Goal: Task Accomplishment & Management: Complete application form

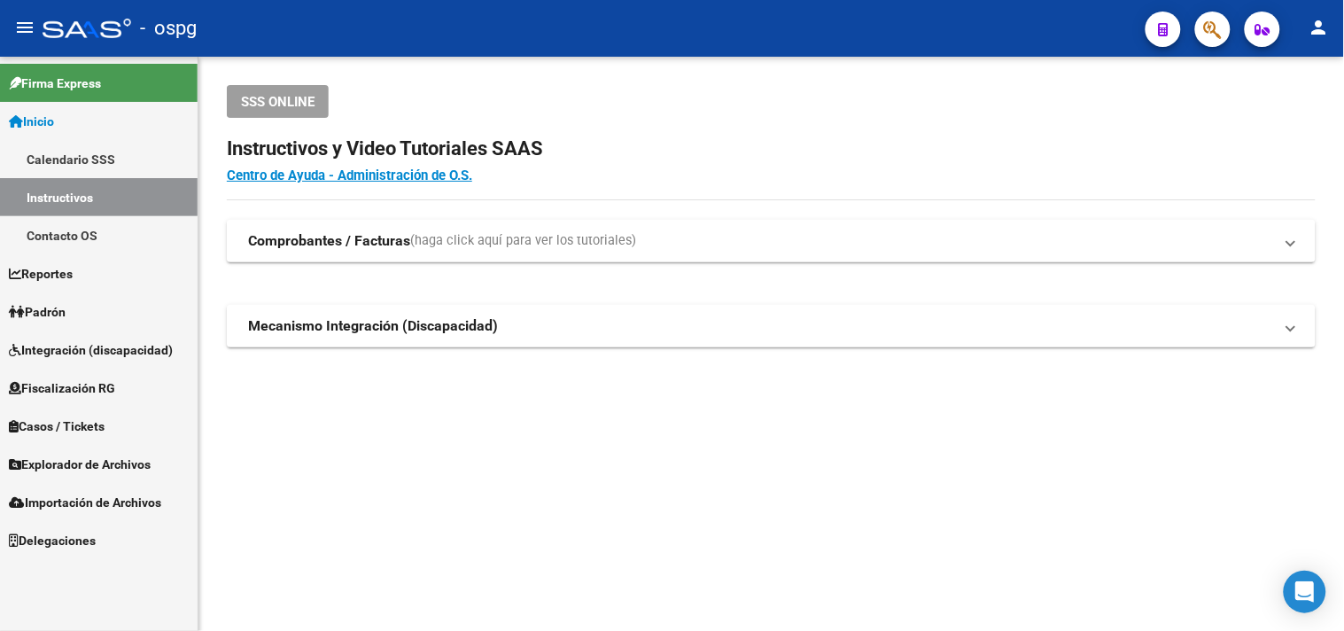
click at [50, 312] on span "Padrón" at bounding box center [37, 311] width 57 height 19
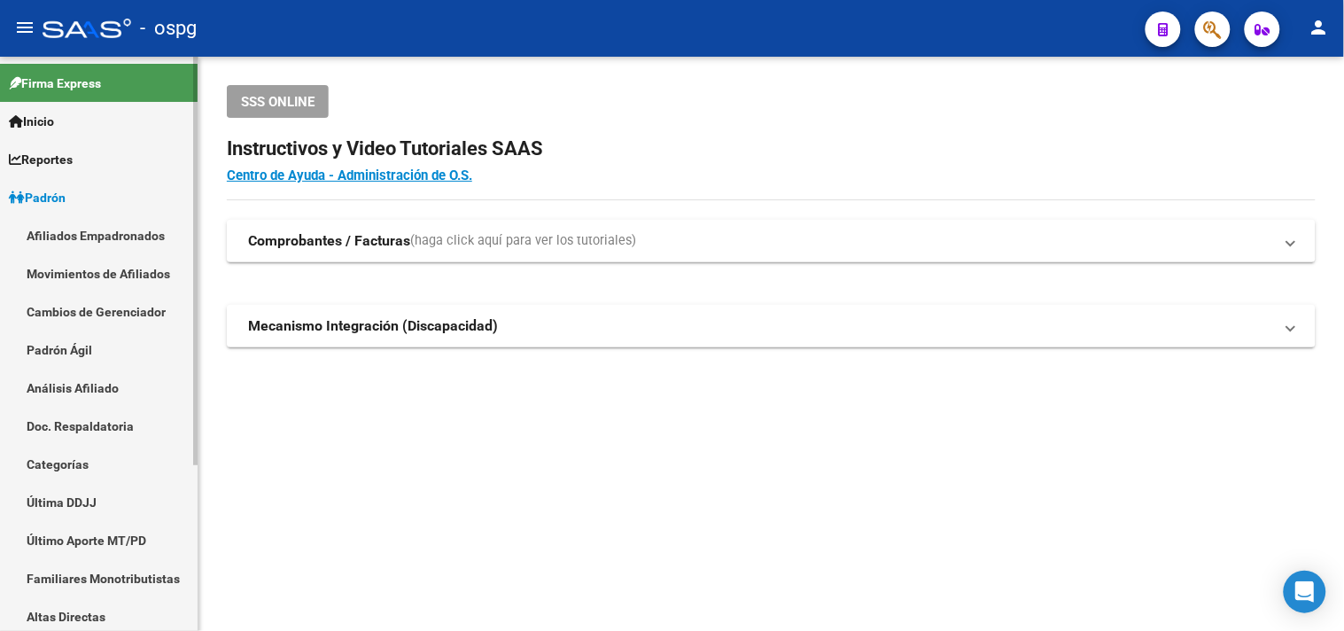
click at [56, 373] on link "Análisis Afiliado" at bounding box center [99, 388] width 198 height 38
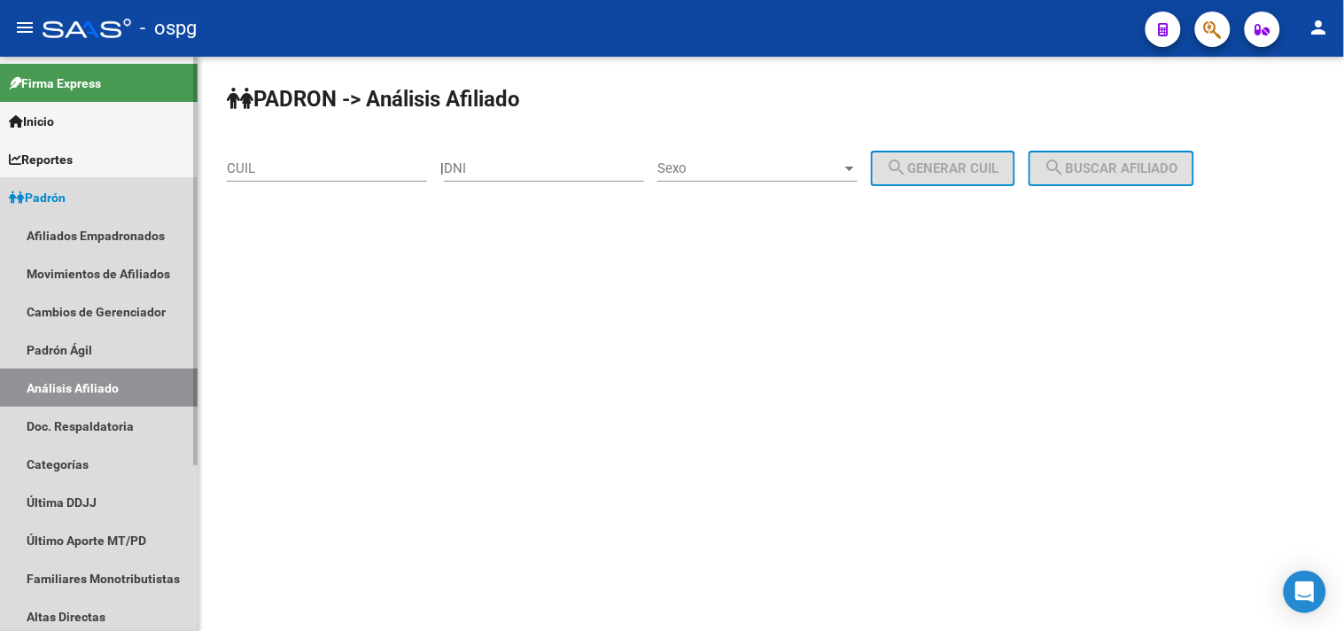
click at [55, 384] on link "Análisis Afiliado" at bounding box center [99, 388] width 198 height 38
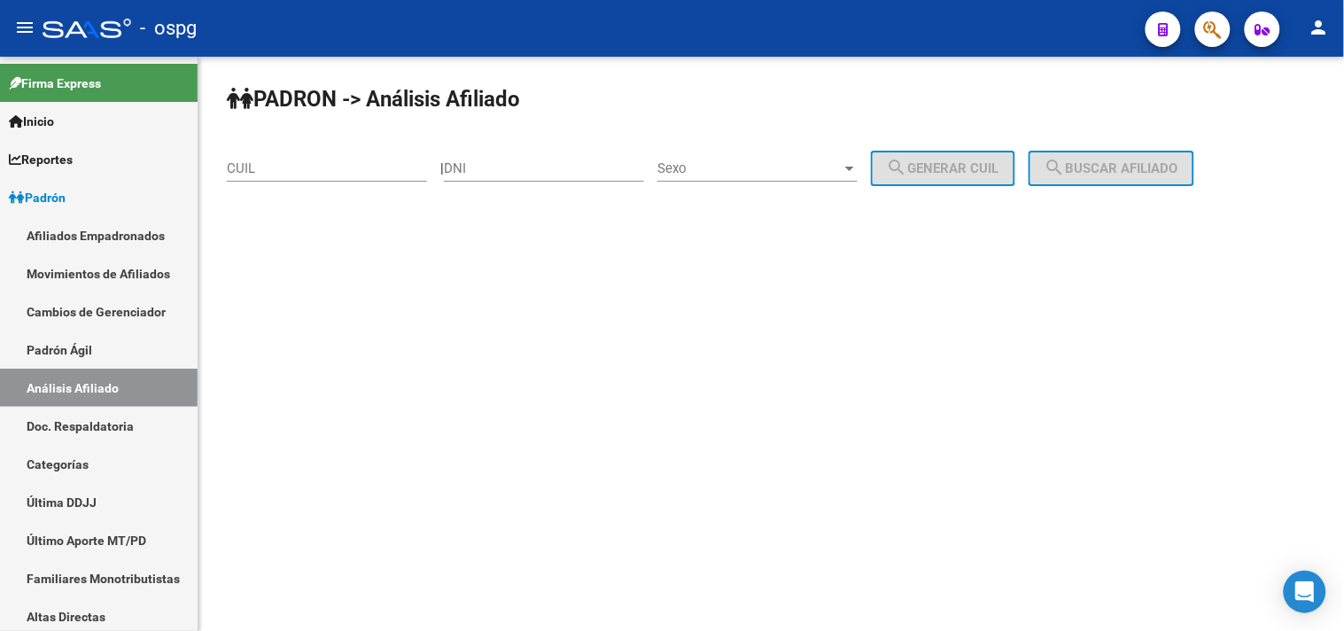
click at [246, 163] on div "CUIL" at bounding box center [327, 163] width 200 height 38
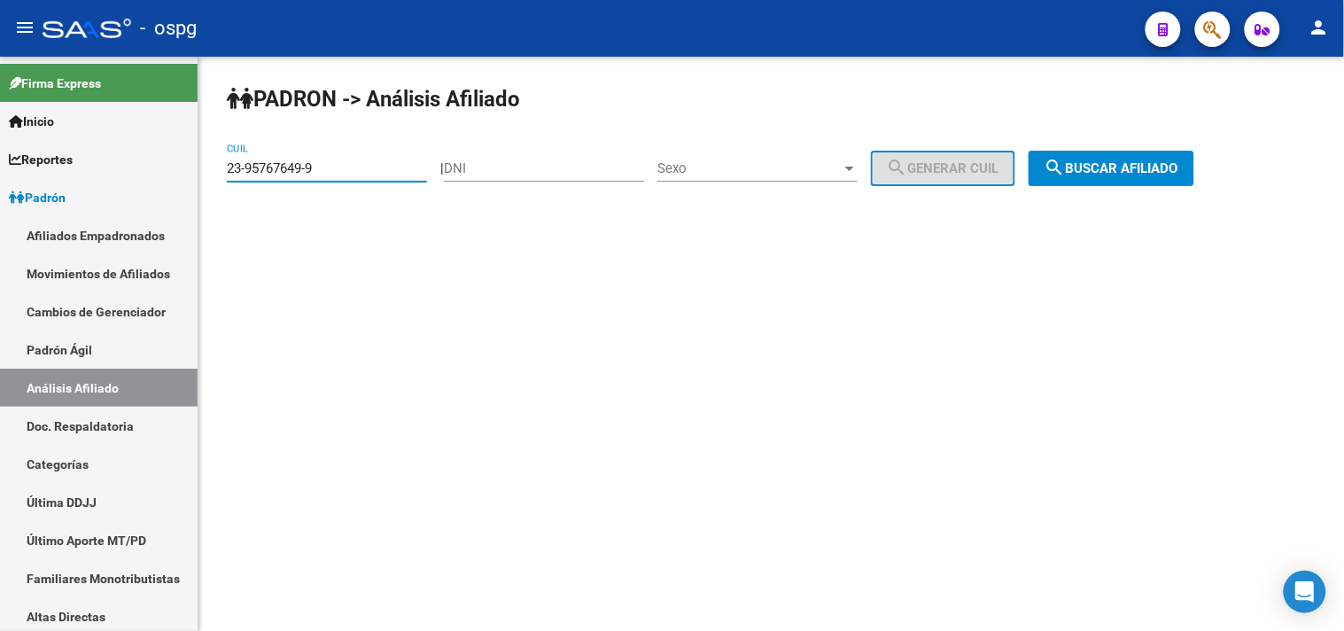
type input "23-95767649-9"
click at [1094, 181] on button "search Buscar afiliado" at bounding box center [1112, 168] width 166 height 35
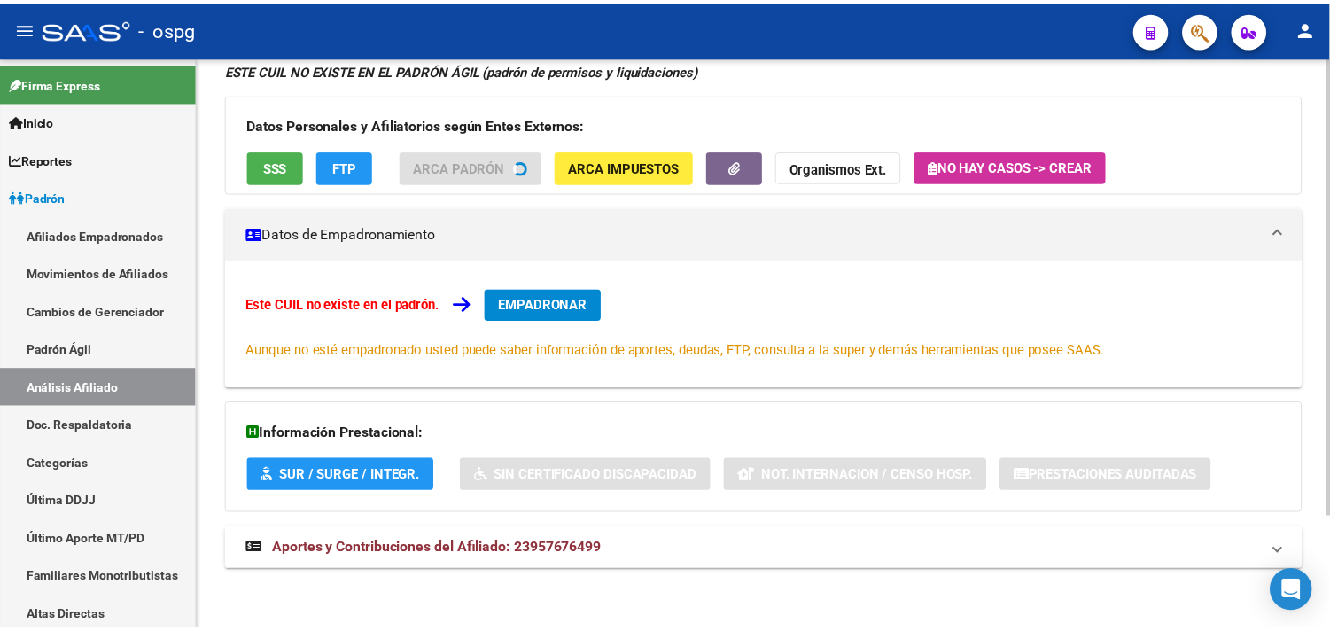
scroll to position [140, 0]
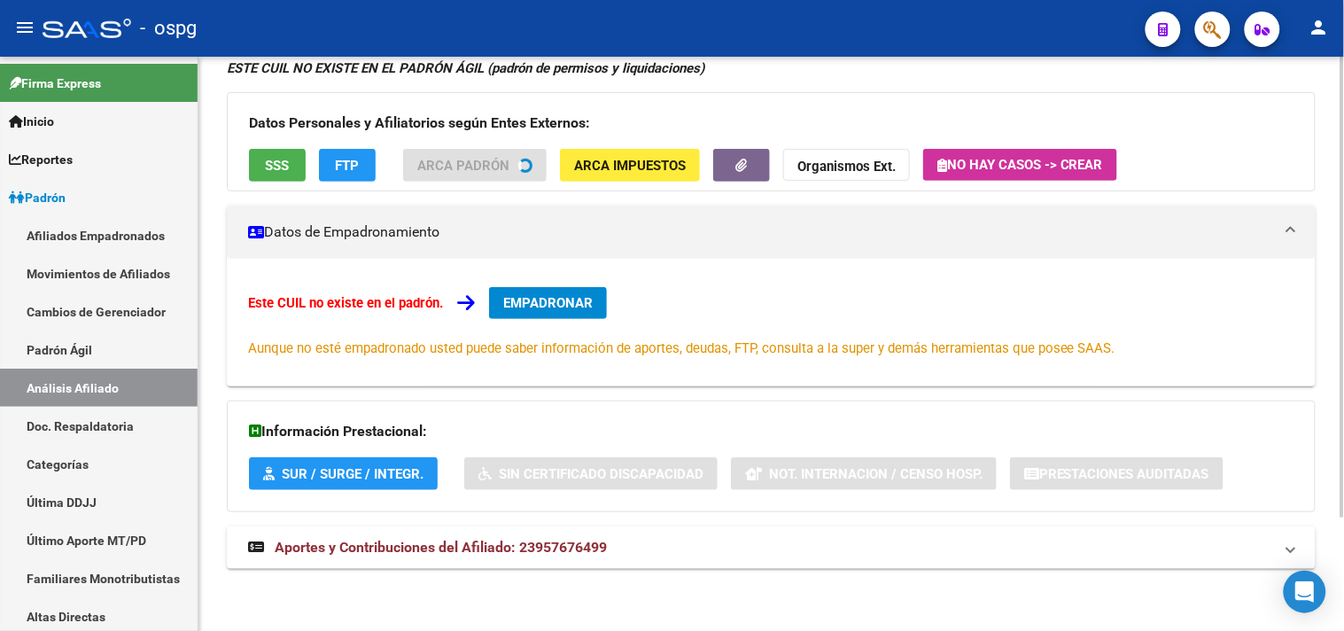
click at [534, 302] on span "EMPADRONAR" at bounding box center [547, 303] width 89 height 16
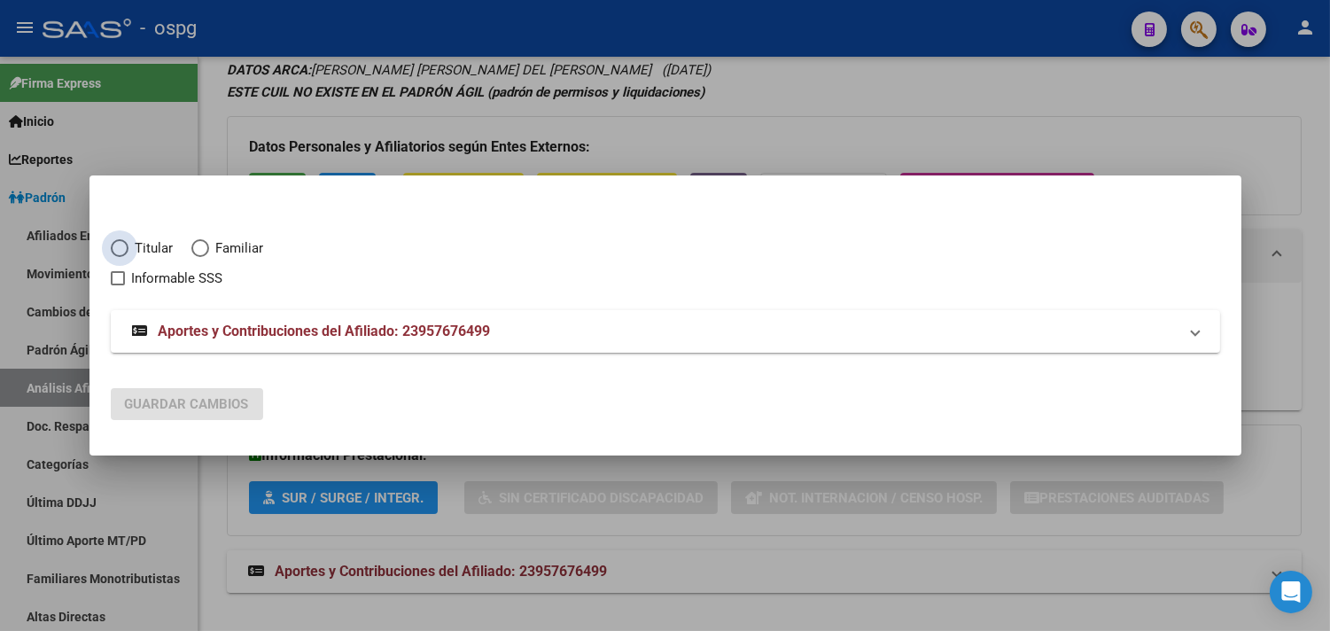
click at [119, 248] on span "Elija una opción" at bounding box center [119, 248] width 0 height 0
click at [118, 246] on input "Titular" at bounding box center [120, 248] width 18 height 18
radio input "true"
checkbox input "true"
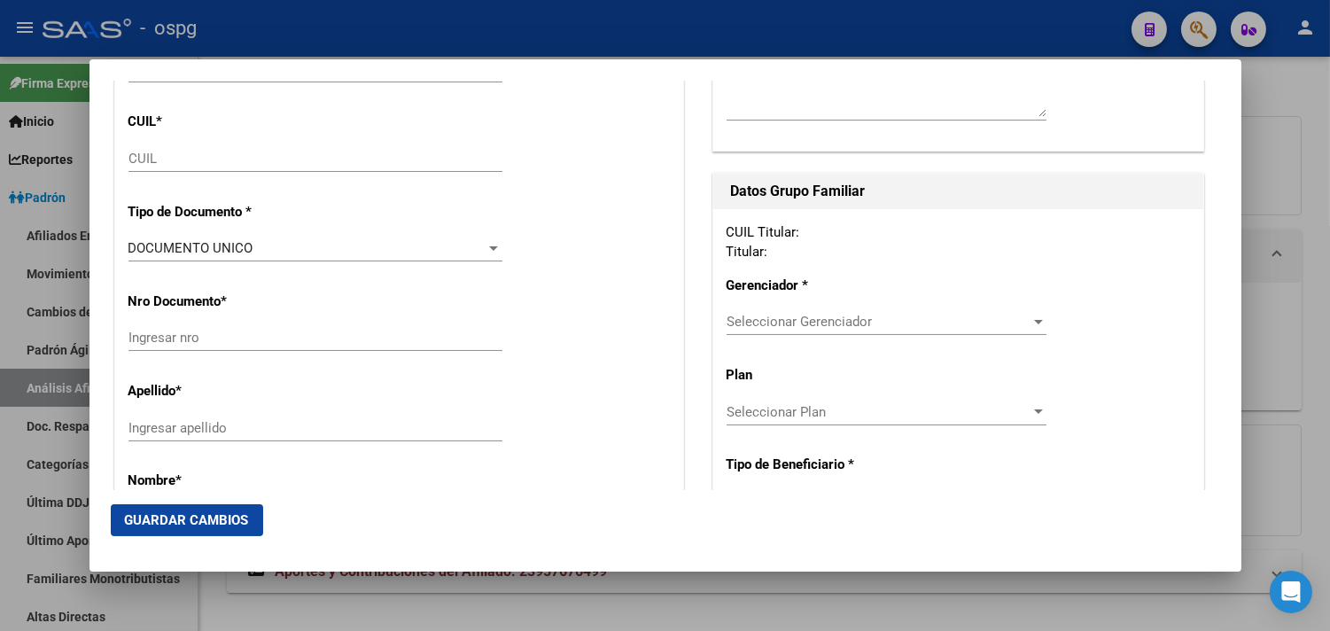
type input "23-95767649-9"
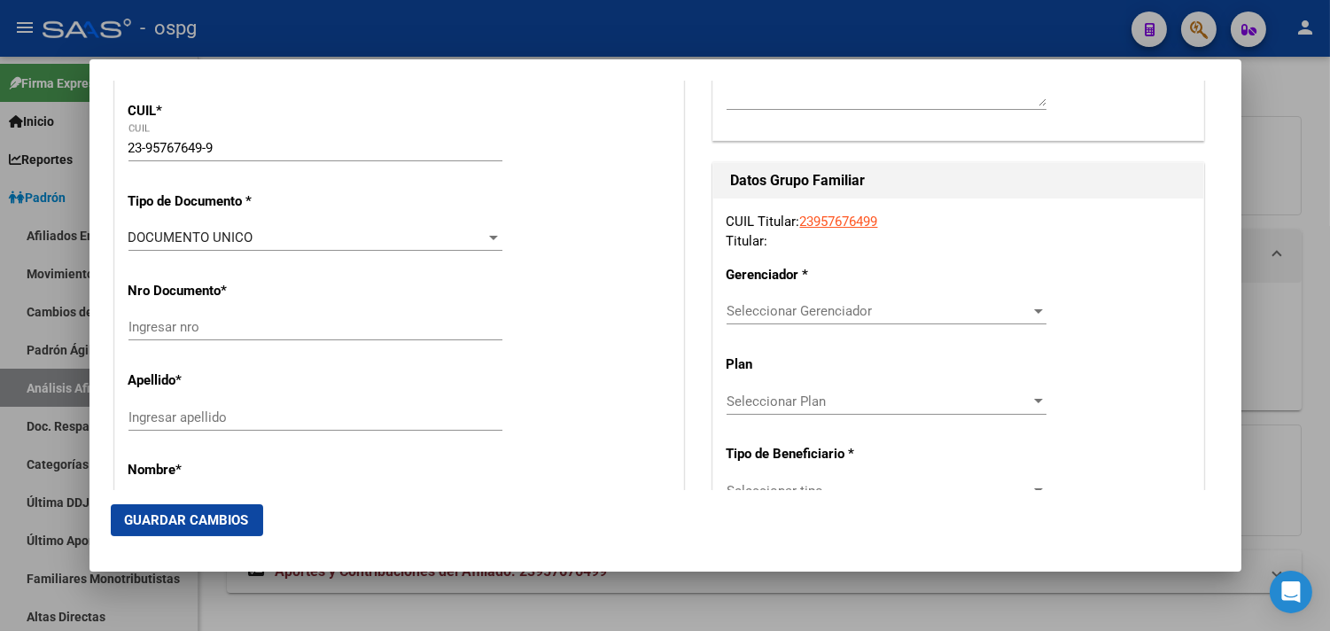
type input "95767649"
type input "[PERSON_NAME]"
type input "[PERSON_NAME] DEL [PERSON_NAME]"
type input "[DATE]"
type input "CIUDAD EVITA"
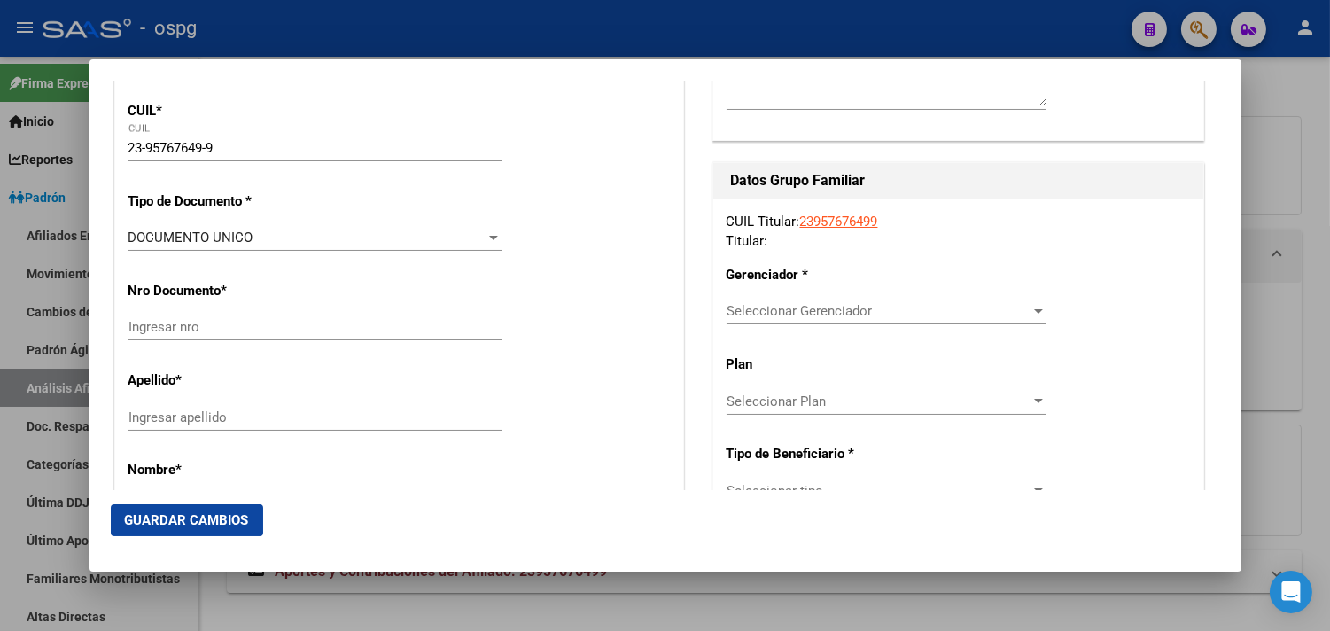
type input "1778"
type input "[PERSON_NAME] EDIF UPCN"
type input "1529"
type input "2"
type input "CIUDAD EVITA"
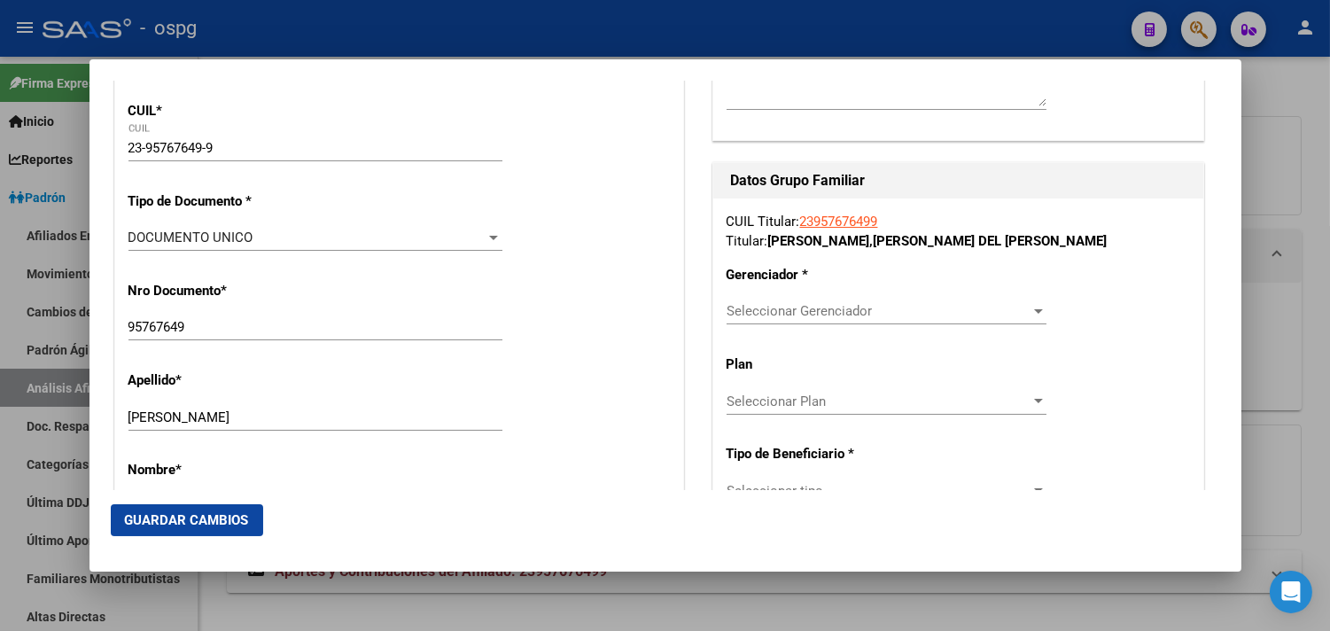
radio input "true"
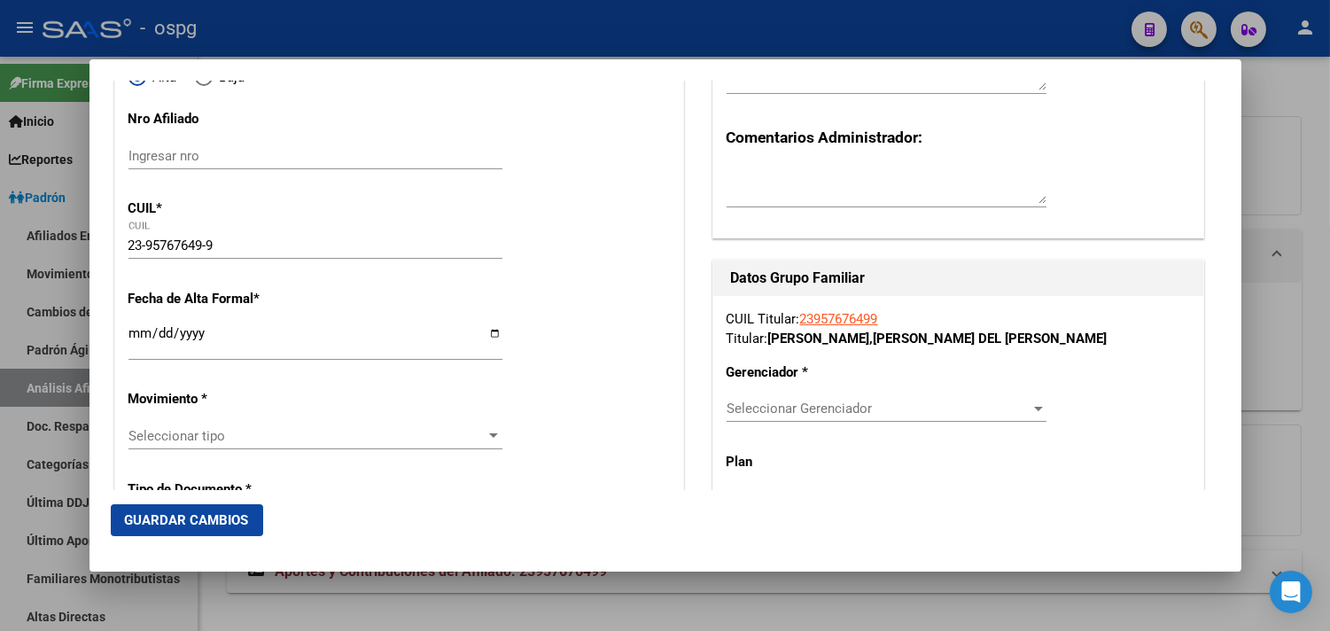
scroll to position [197, 0]
click at [134, 334] on input "Ingresar fecha" at bounding box center [315, 341] width 374 height 28
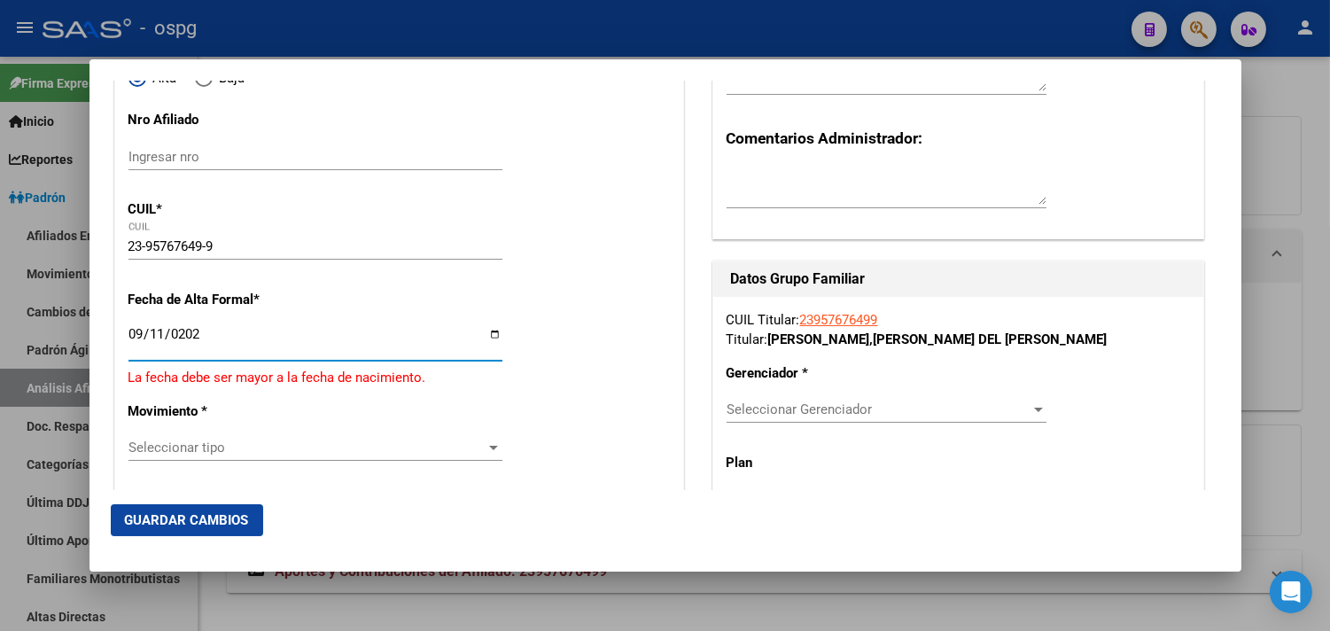
type input "[DATE]"
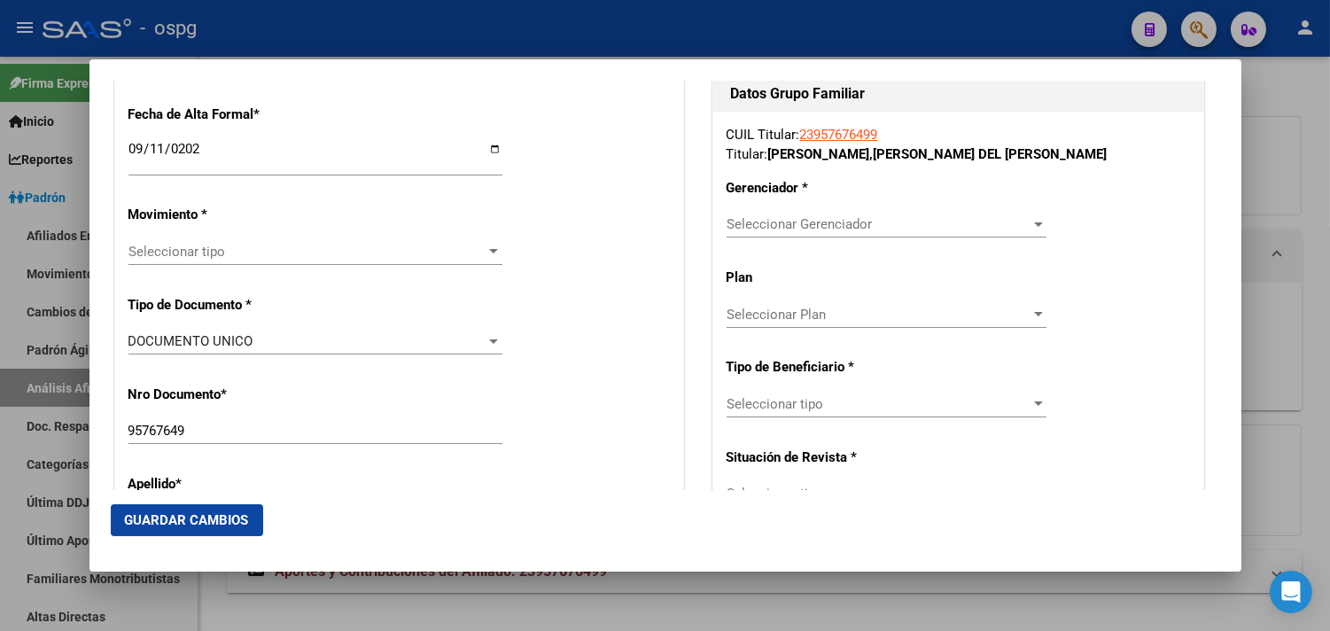
scroll to position [393, 0]
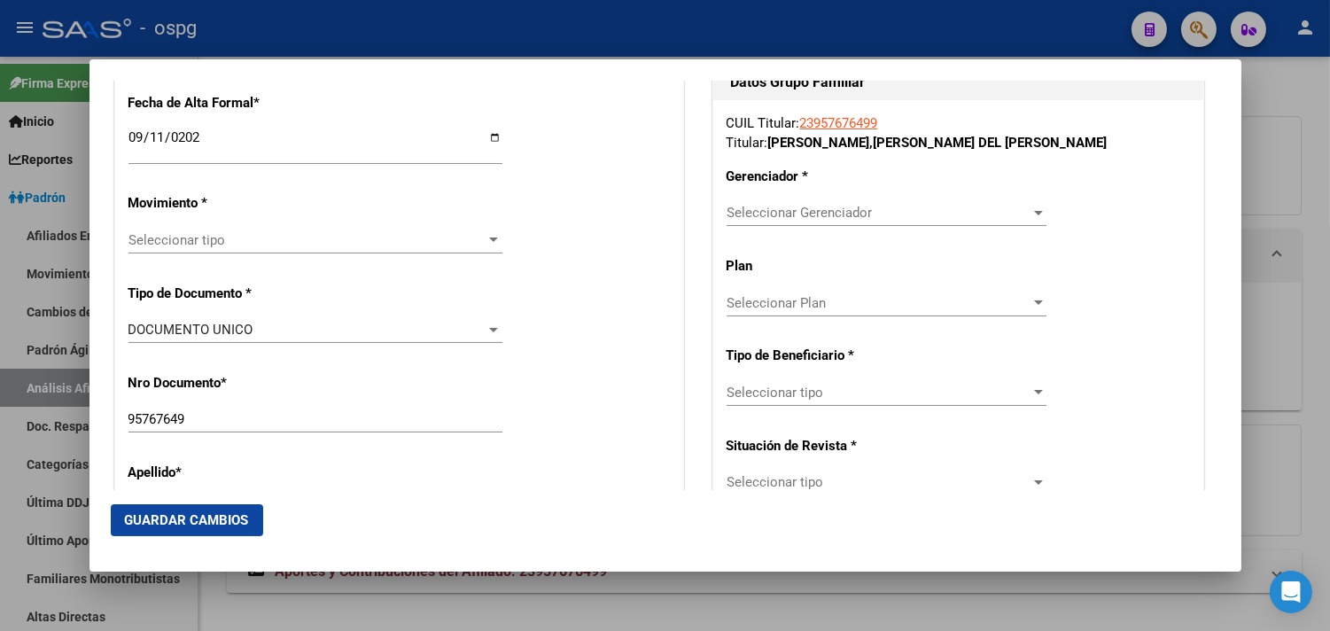
click at [172, 246] on span "Seleccionar tipo" at bounding box center [307, 240] width 358 height 16
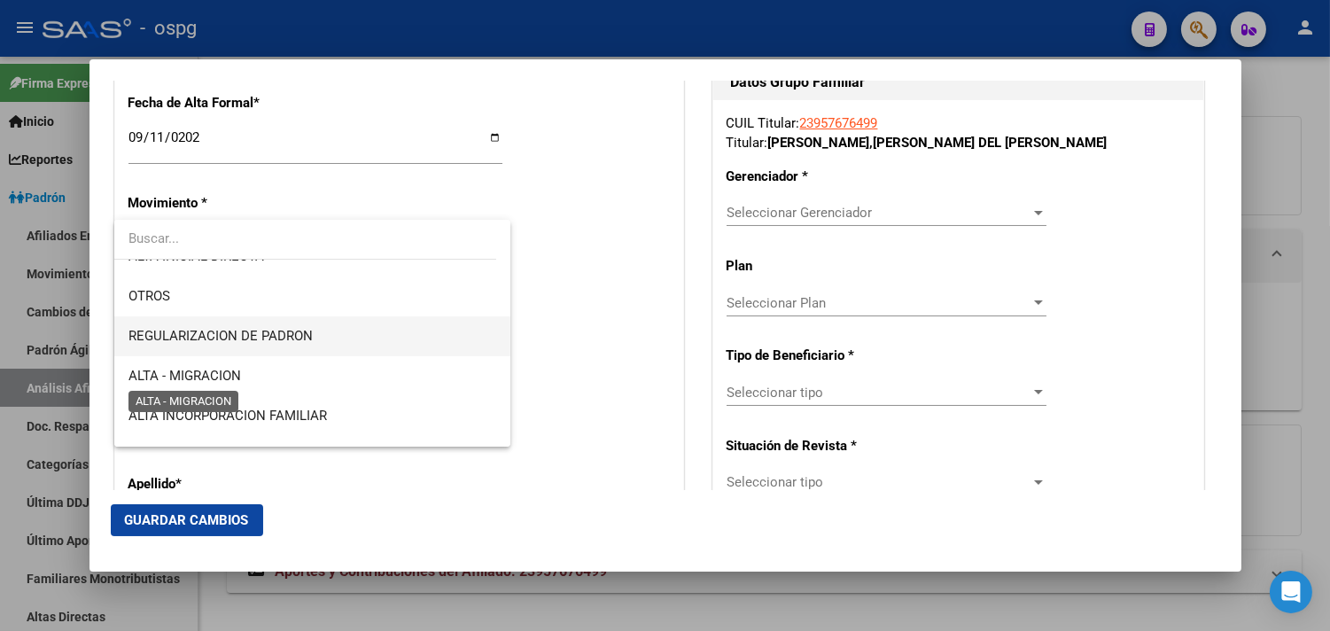
scroll to position [98, 0]
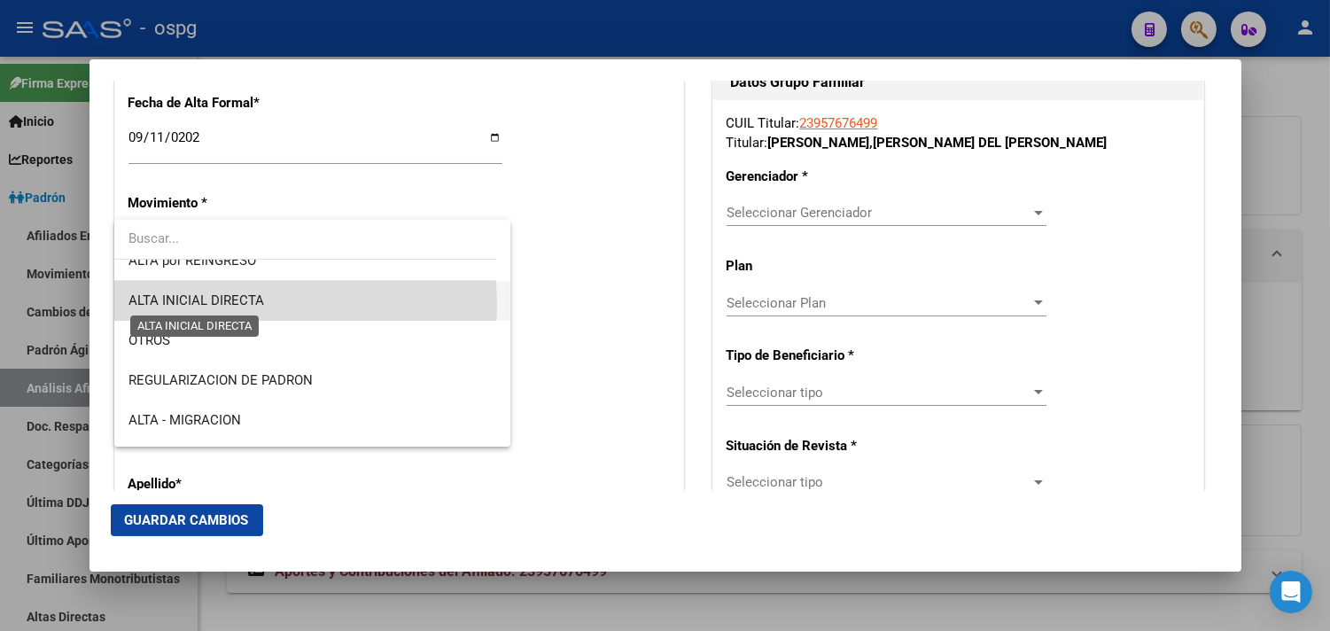
click at [221, 306] on span "ALTA INICIAL DIRECTA" at bounding box center [196, 300] width 136 height 16
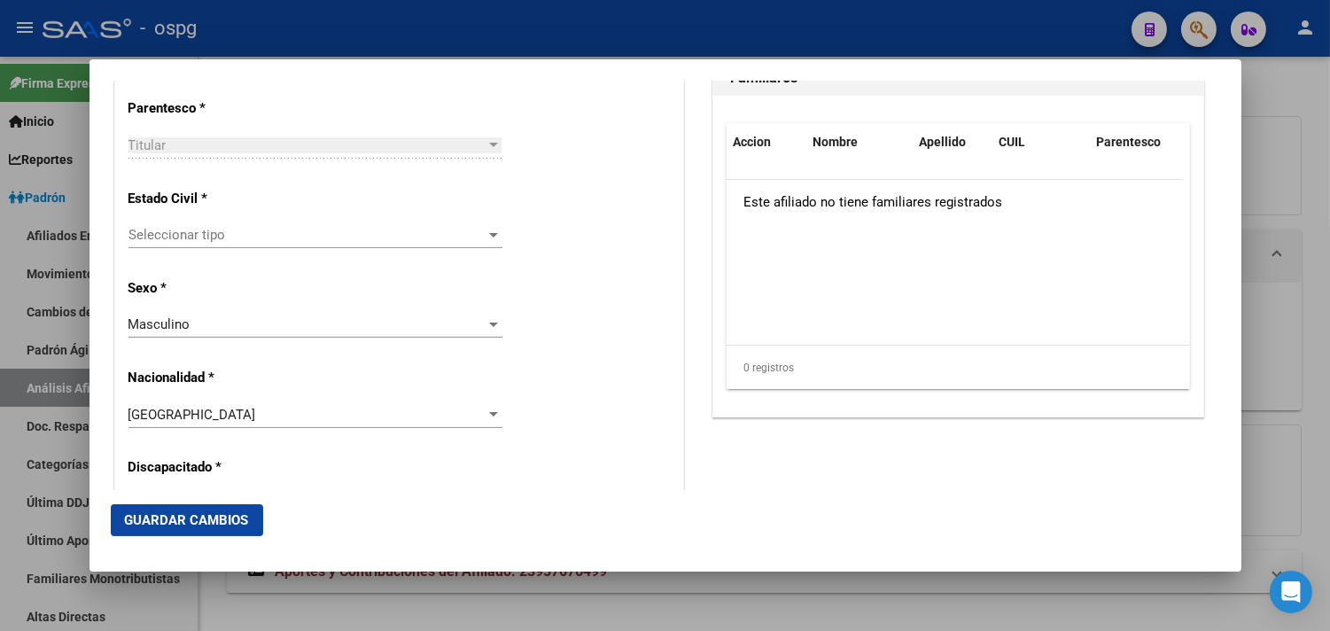
scroll to position [1083, 0]
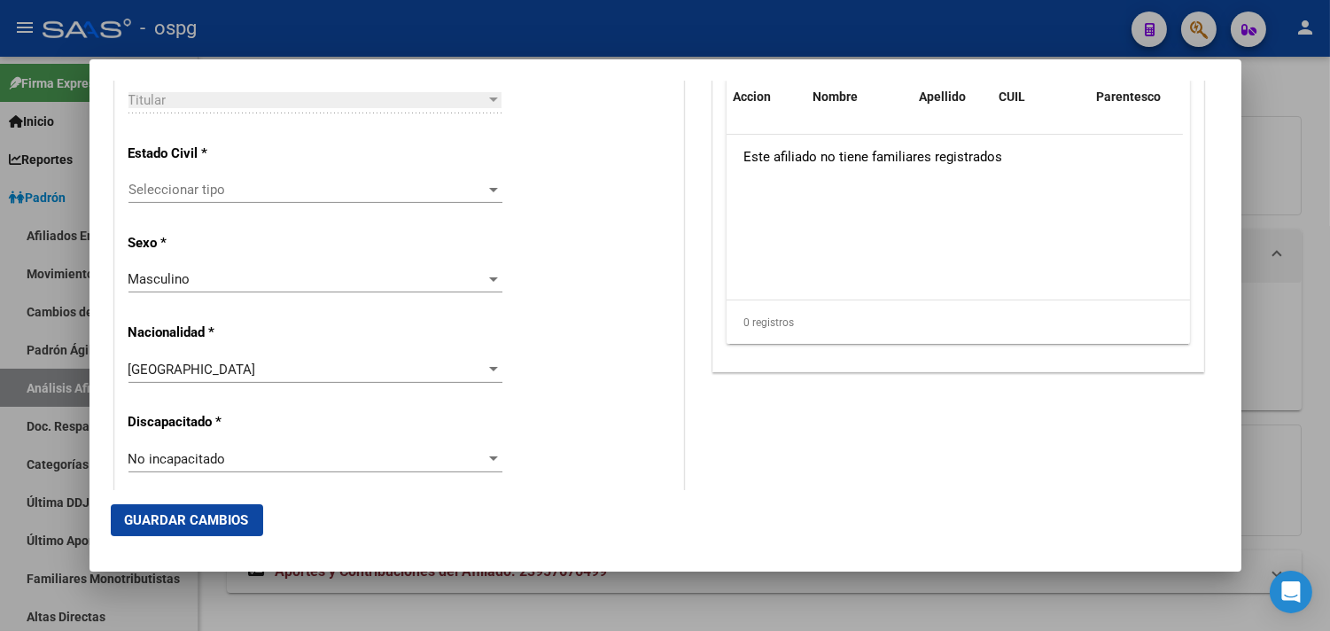
click at [191, 195] on span "Seleccionar tipo" at bounding box center [307, 190] width 358 height 16
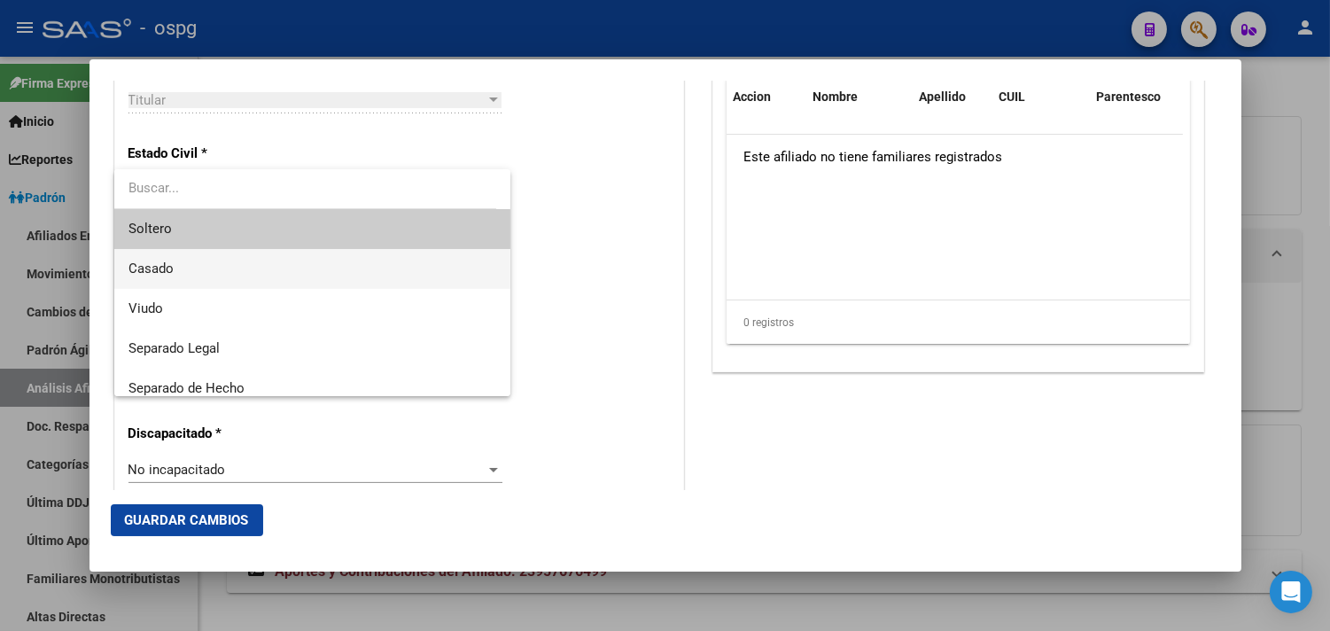
click at [192, 279] on span "Casado" at bounding box center [312, 269] width 368 height 40
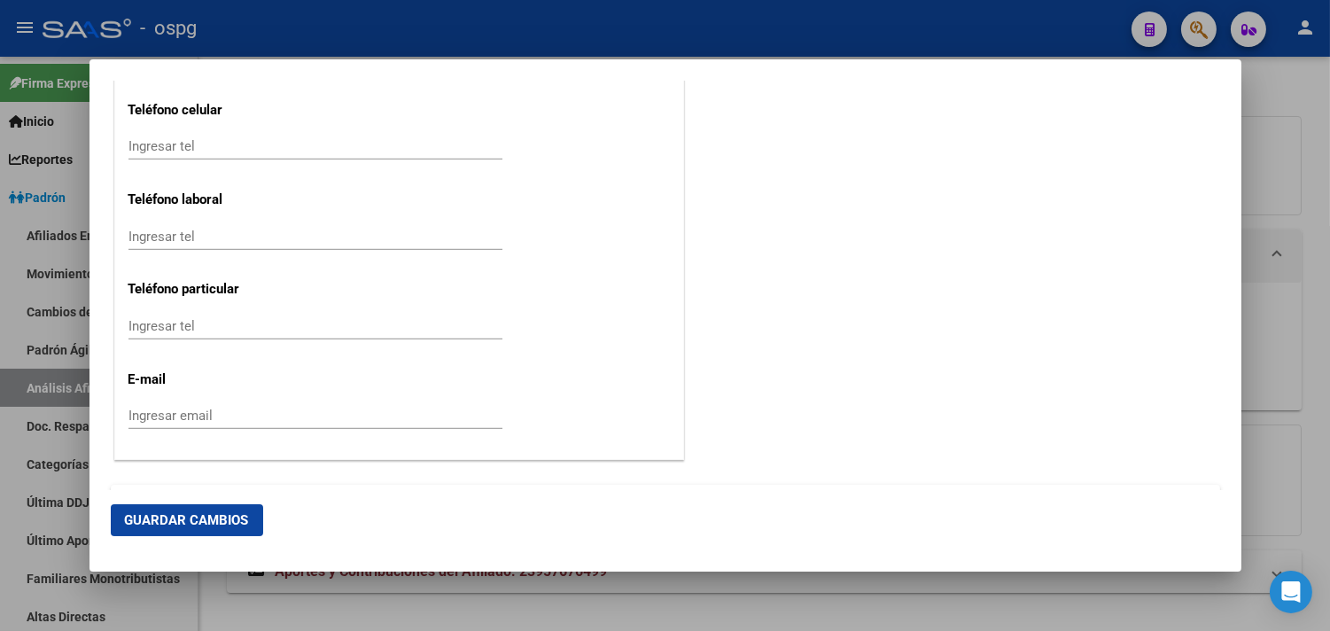
scroll to position [2380, 0]
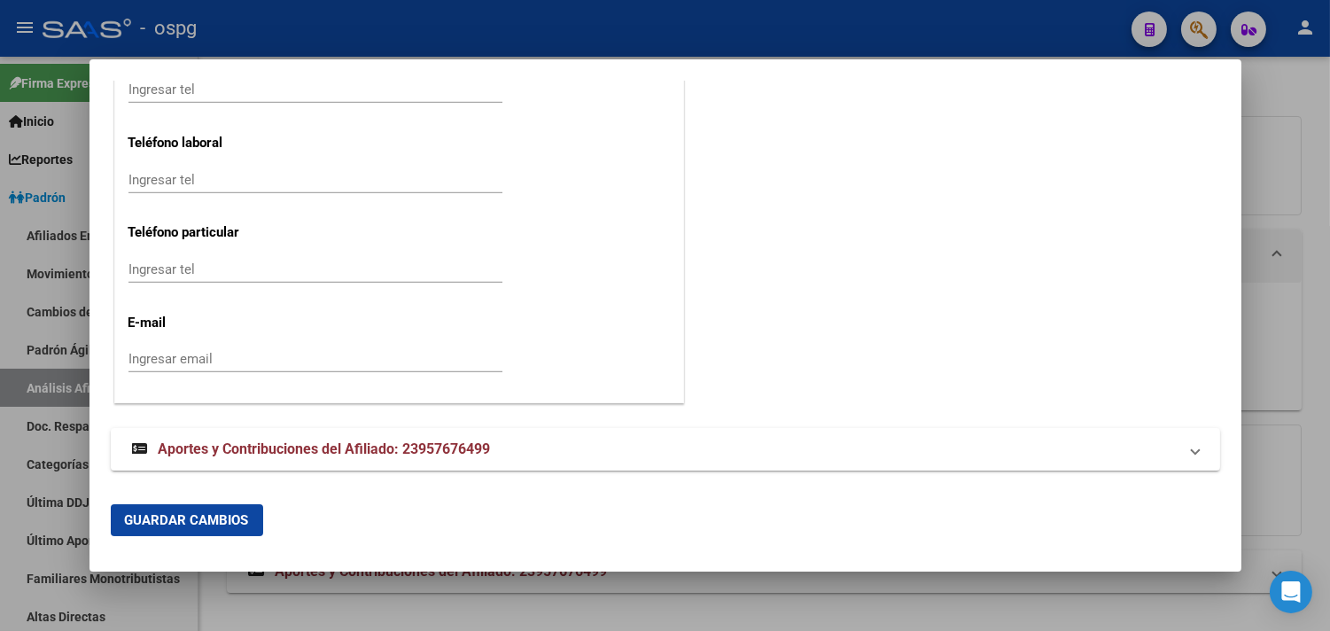
click at [173, 177] on input "Ingresar tel" at bounding box center [315, 180] width 374 height 16
type input "1173681302"
drag, startPoint x: 139, startPoint y: 354, endPoint x: 155, endPoint y: 355, distance: 16.0
click at [144, 354] on input "Ingresar email" at bounding box center [315, 359] width 374 height 16
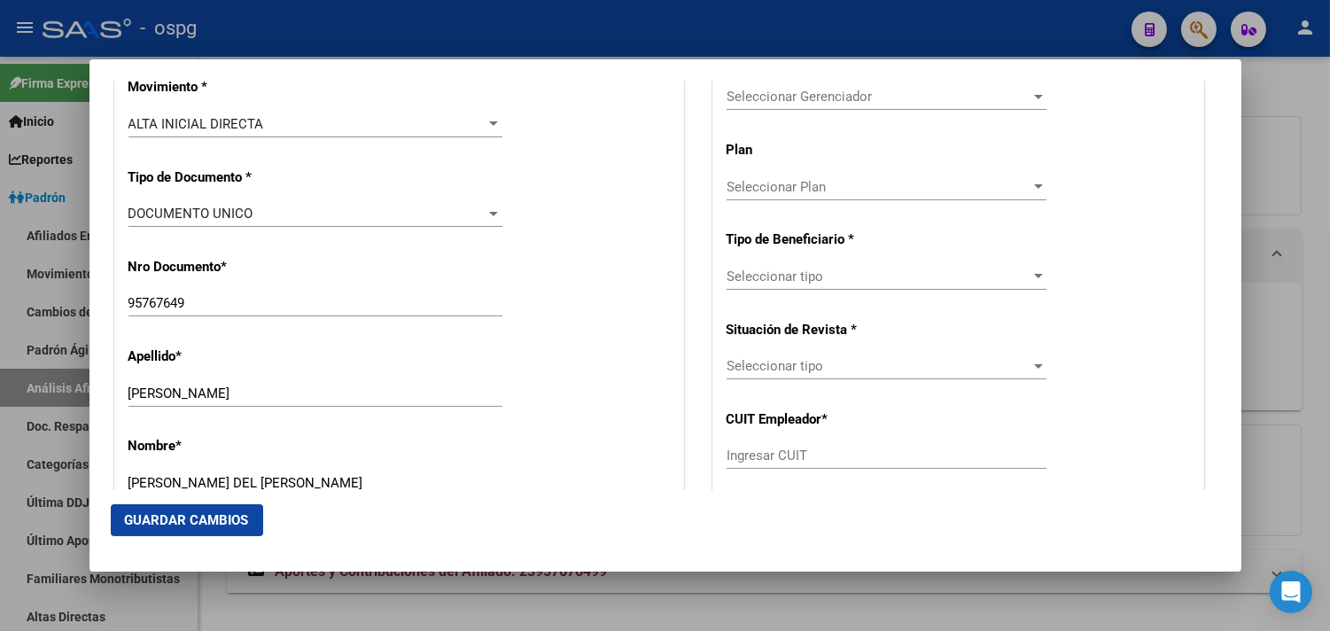
scroll to position [411, 0]
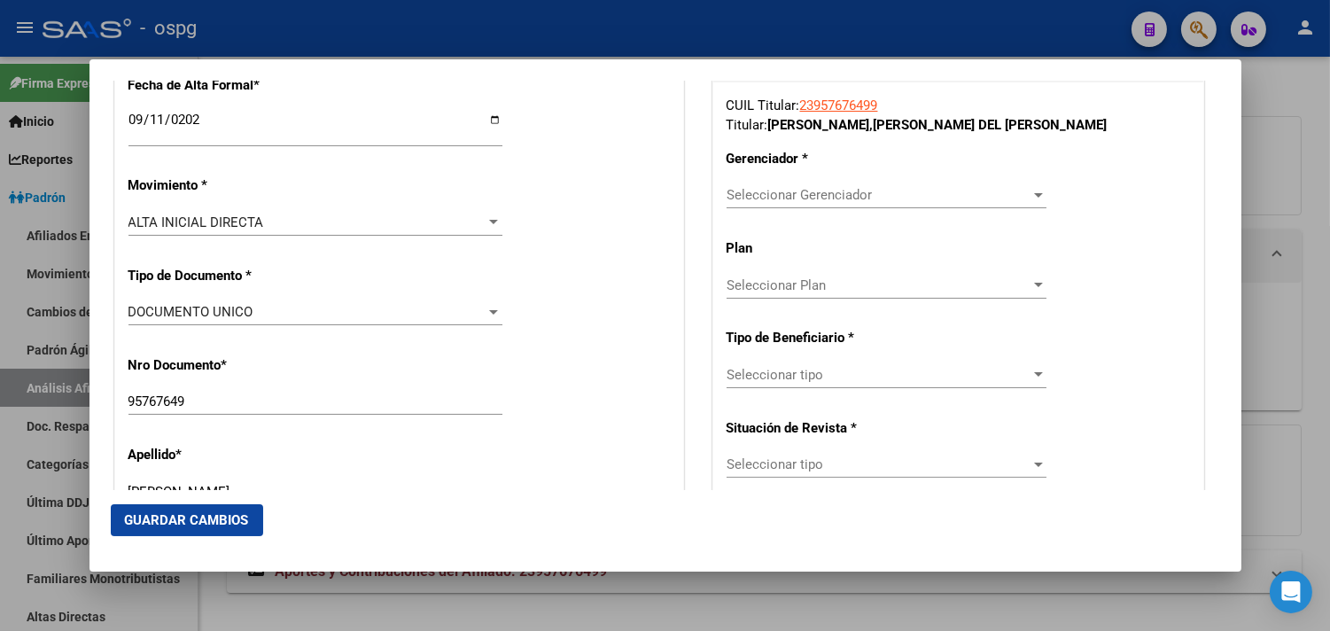
type input "[EMAIL_ADDRESS][DOMAIN_NAME]"
click at [802, 198] on span "Seleccionar Gerenciador" at bounding box center [878, 195] width 304 height 16
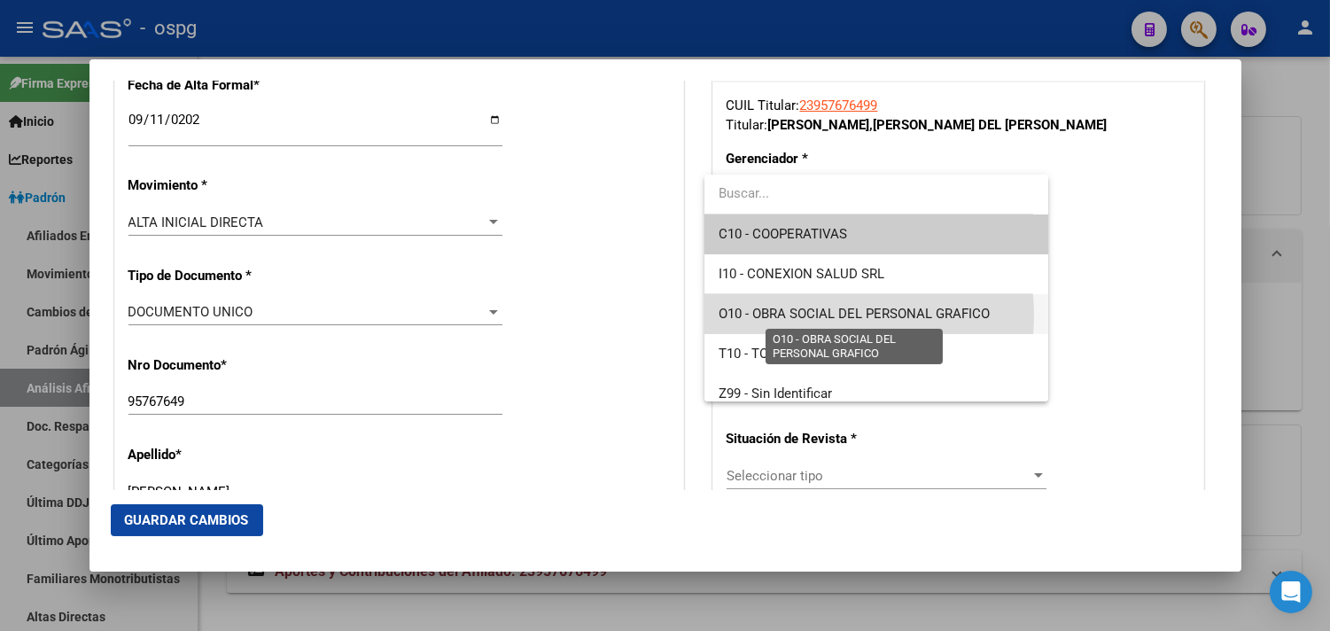
click at [819, 315] on span "O10 - OBRA SOCIAL DEL PERSONAL GRAFICO" at bounding box center [853, 314] width 271 height 16
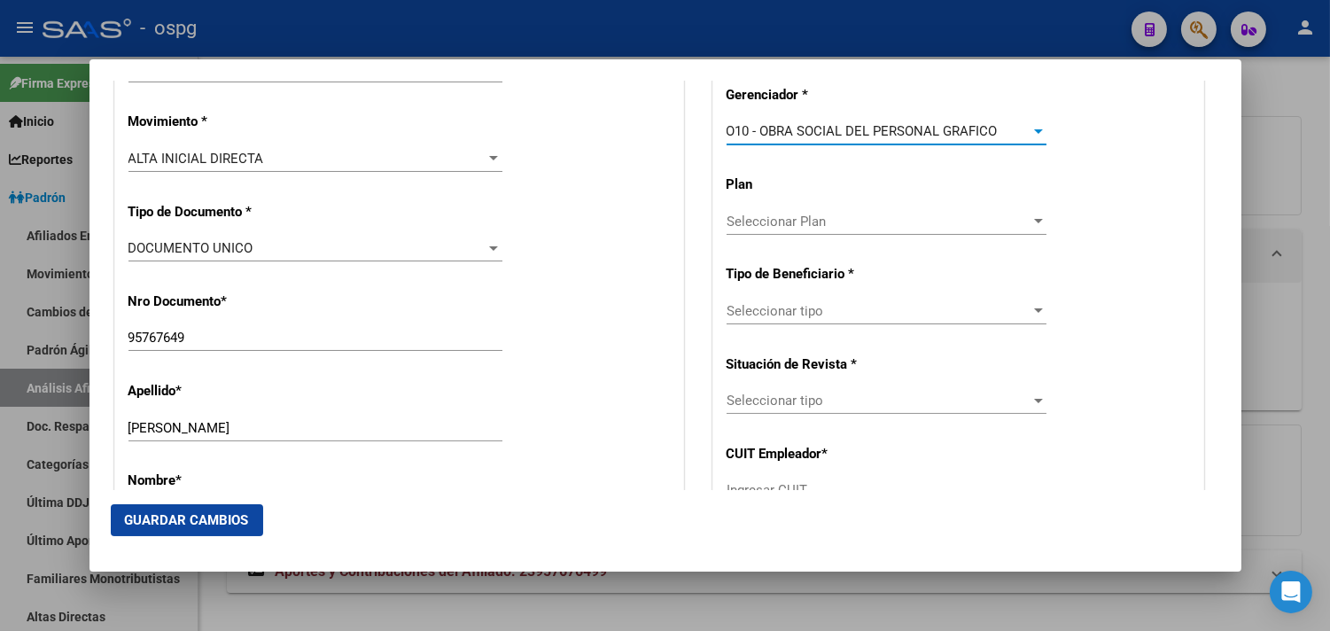
scroll to position [509, 0]
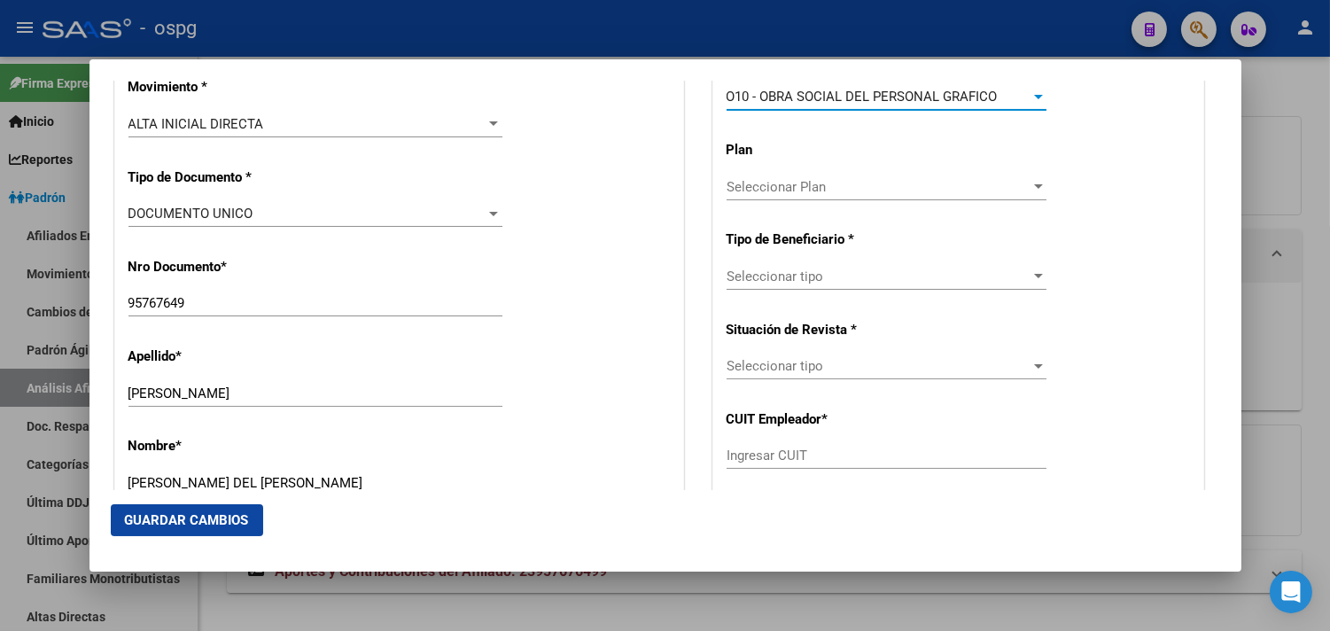
click at [754, 277] on span "Seleccionar tipo" at bounding box center [878, 276] width 304 height 16
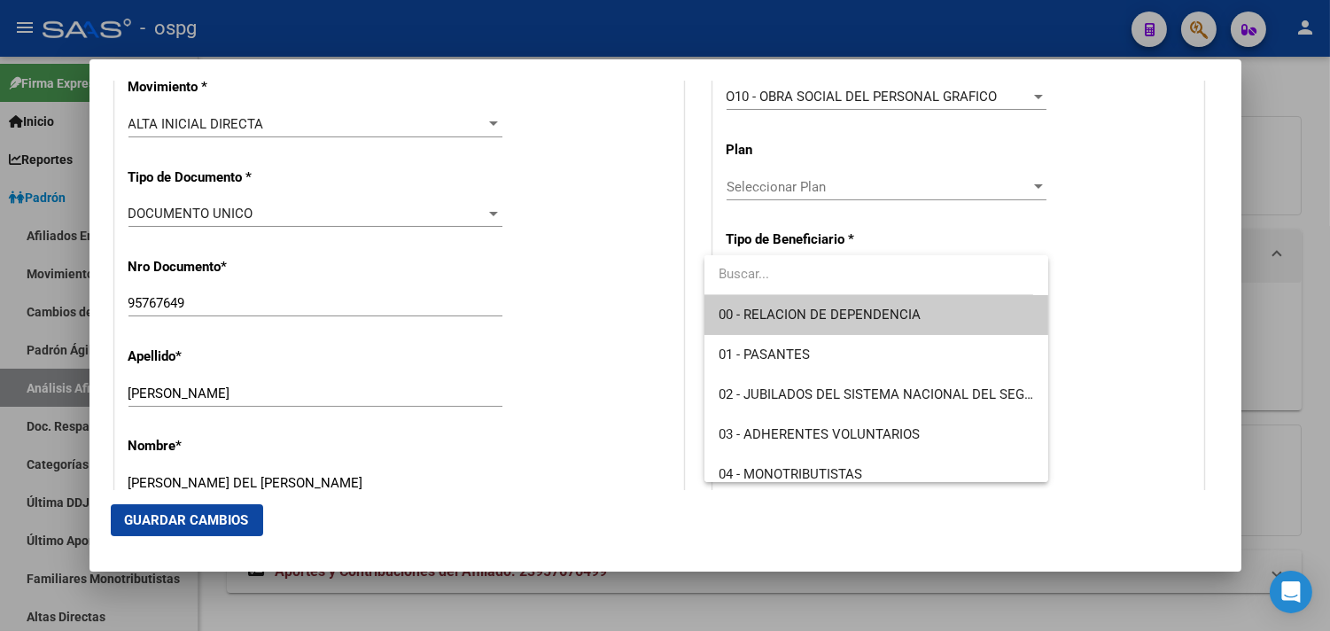
drag, startPoint x: 542, startPoint y: 34, endPoint x: 578, endPoint y: 33, distance: 35.4
click at [543, 32] on div at bounding box center [665, 315] width 1330 height 631
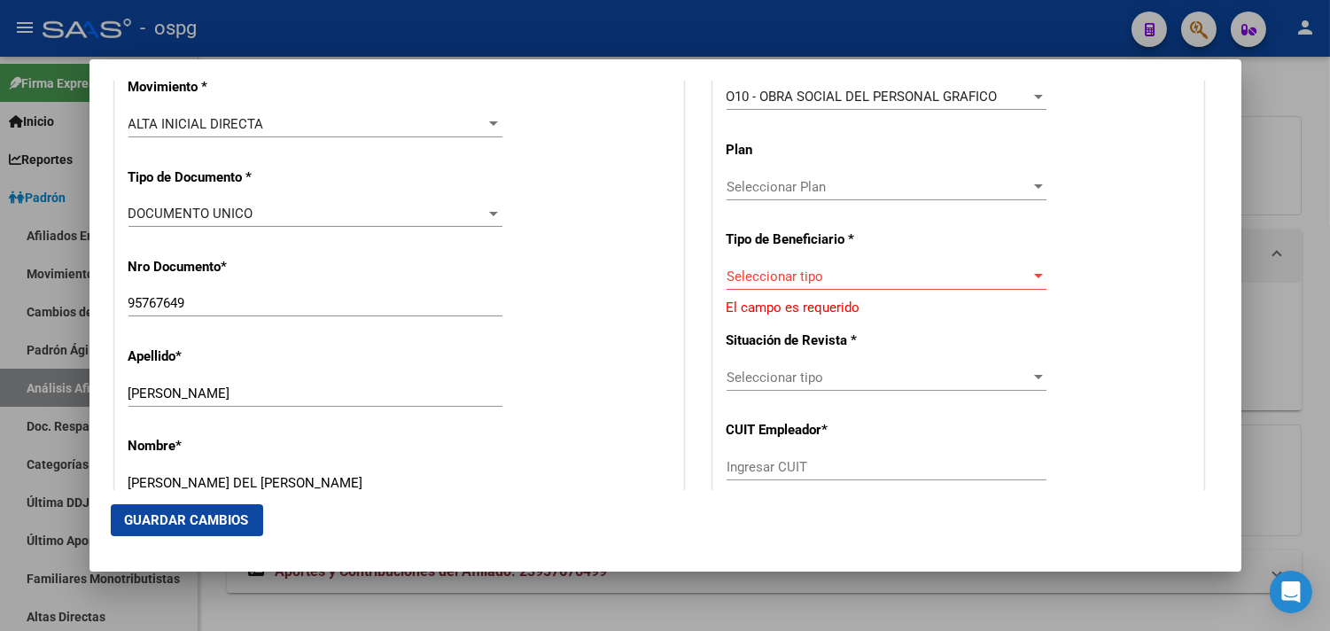
click at [808, 270] on span "Seleccionar tipo" at bounding box center [878, 276] width 304 height 16
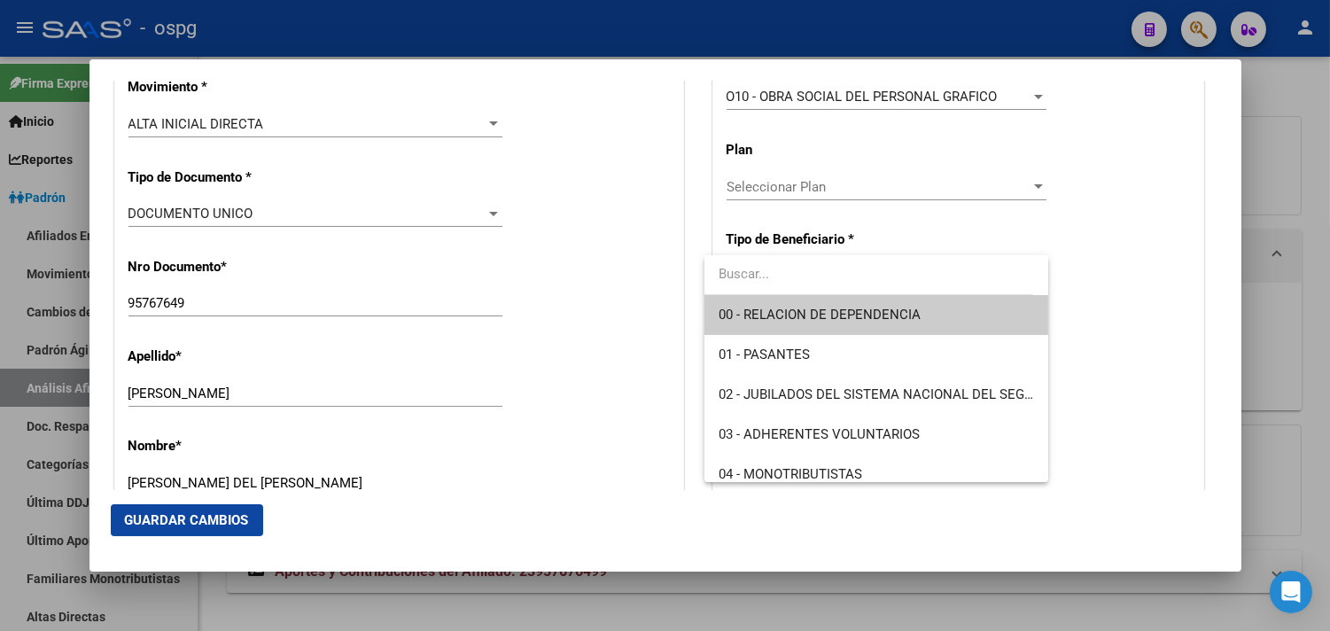
click at [804, 321] on span "00 - RELACION DE DEPENDENCIA" at bounding box center [819, 315] width 202 height 16
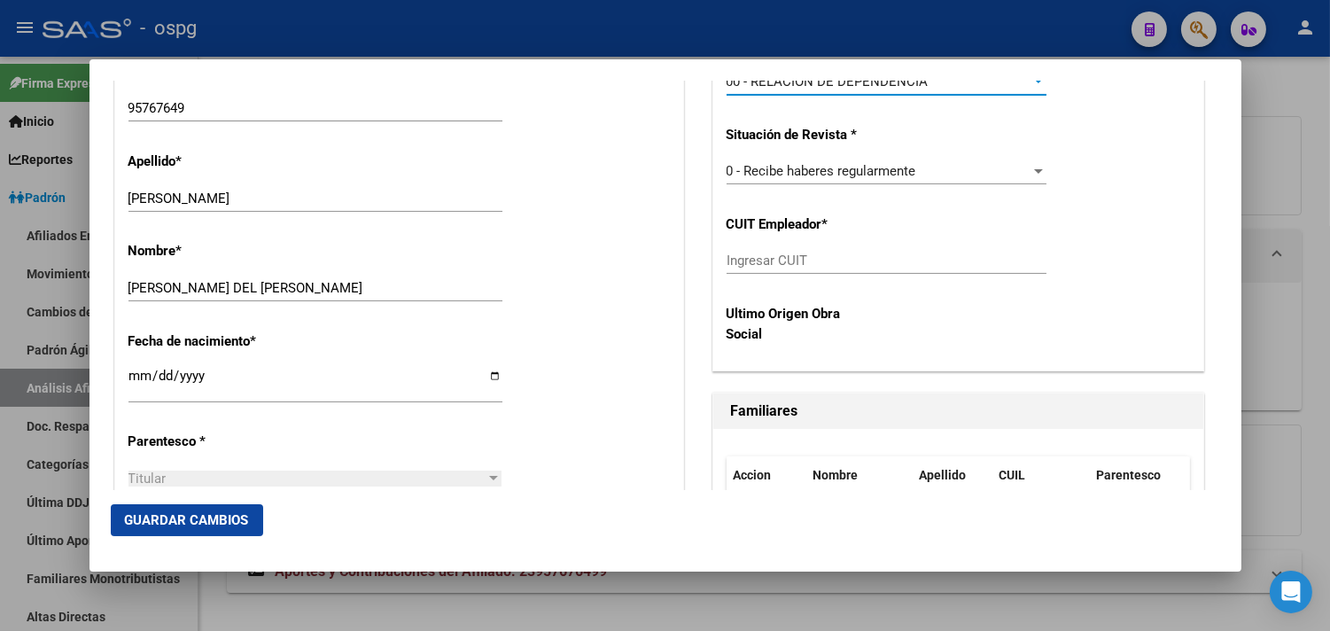
scroll to position [706, 0]
click at [764, 260] on input "Ingresar CUIT" at bounding box center [886, 259] width 320 height 16
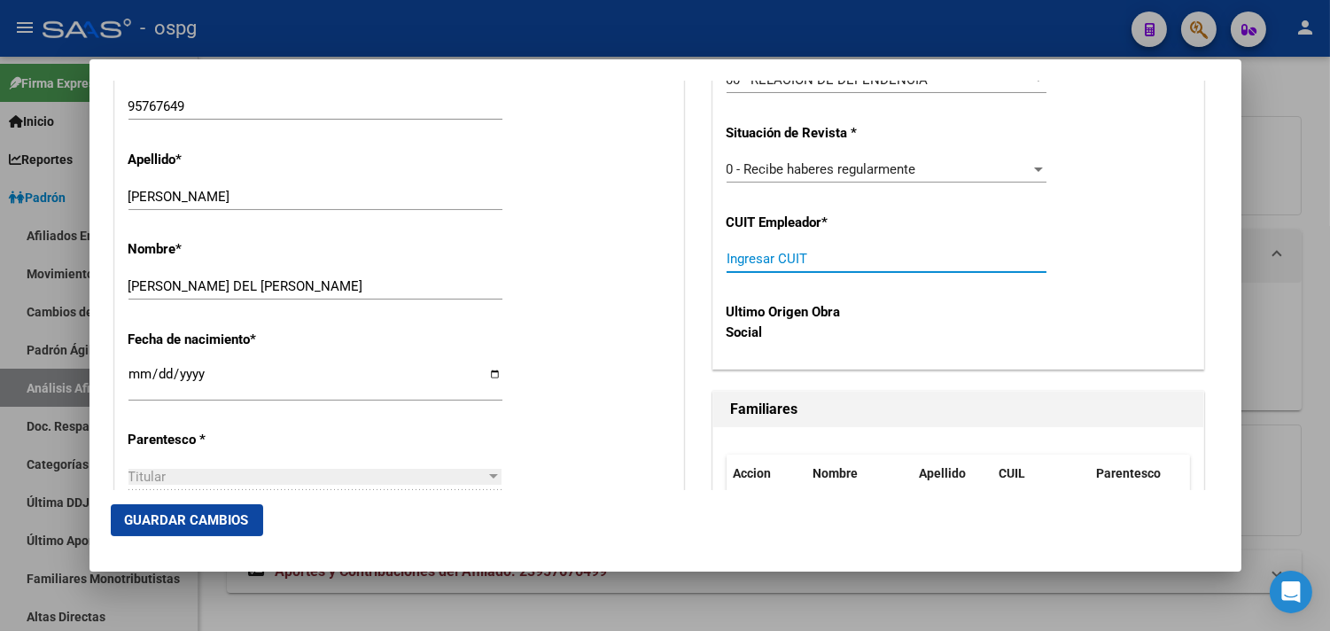
type input "0"
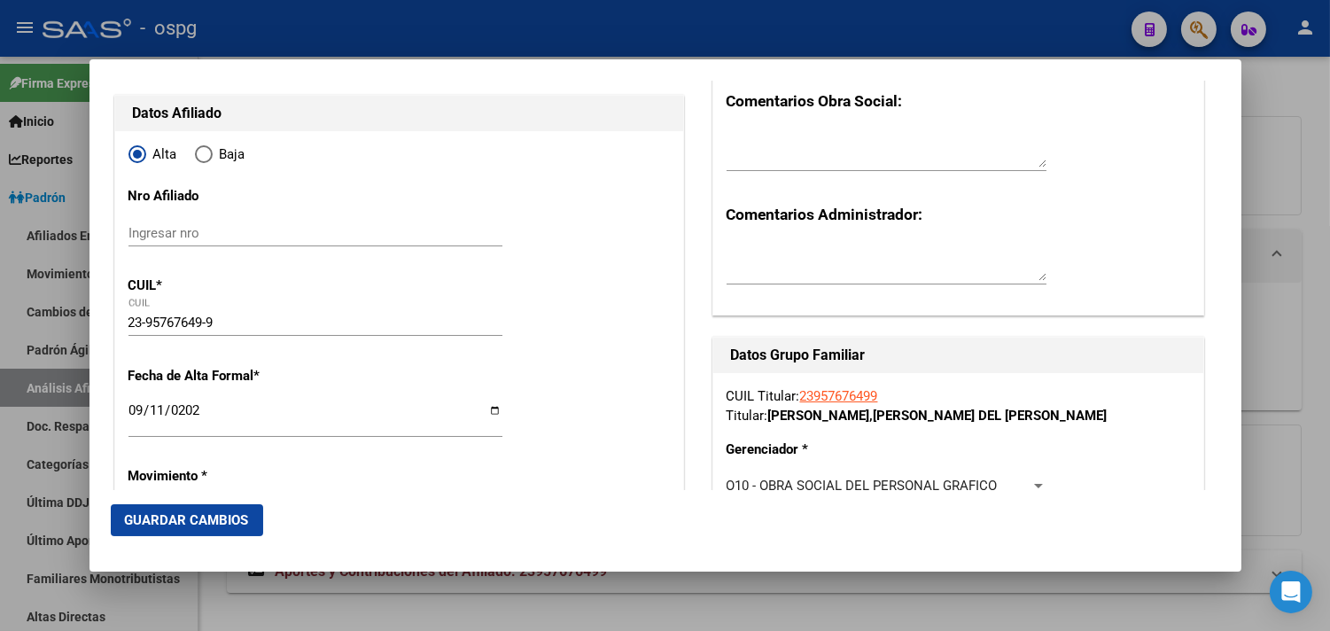
scroll to position [116, 0]
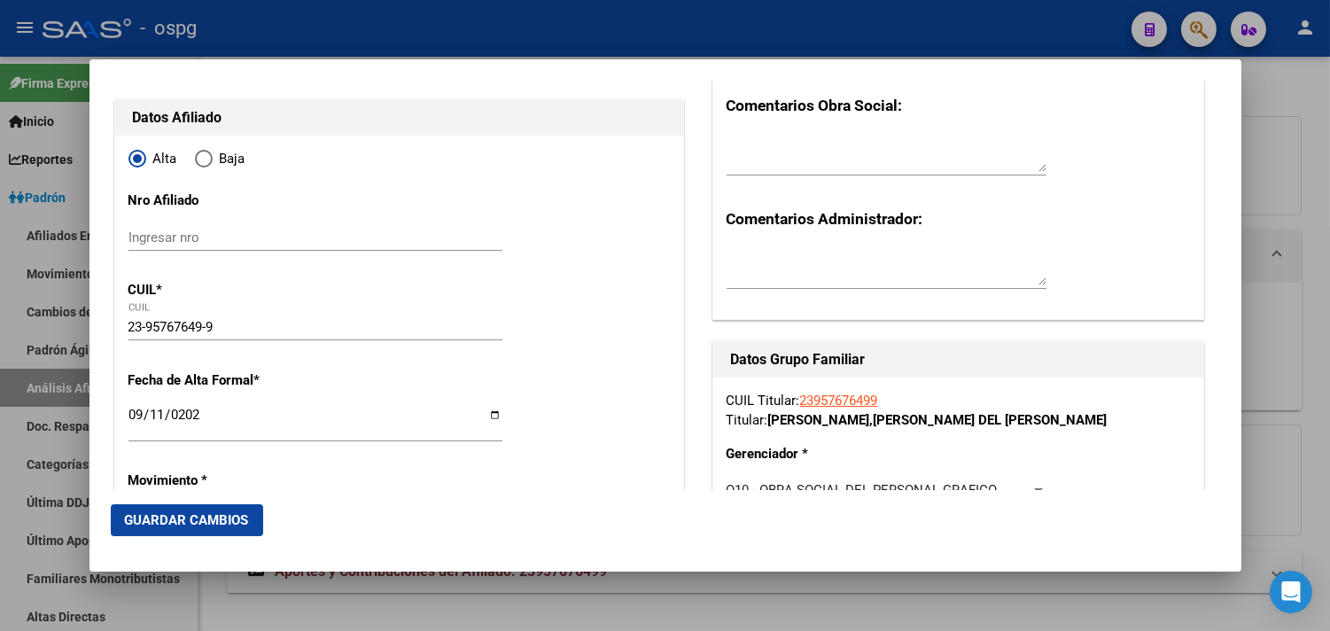
type input "30-71699637-5"
click at [204, 520] on span "Guardar Cambios" at bounding box center [187, 520] width 124 height 16
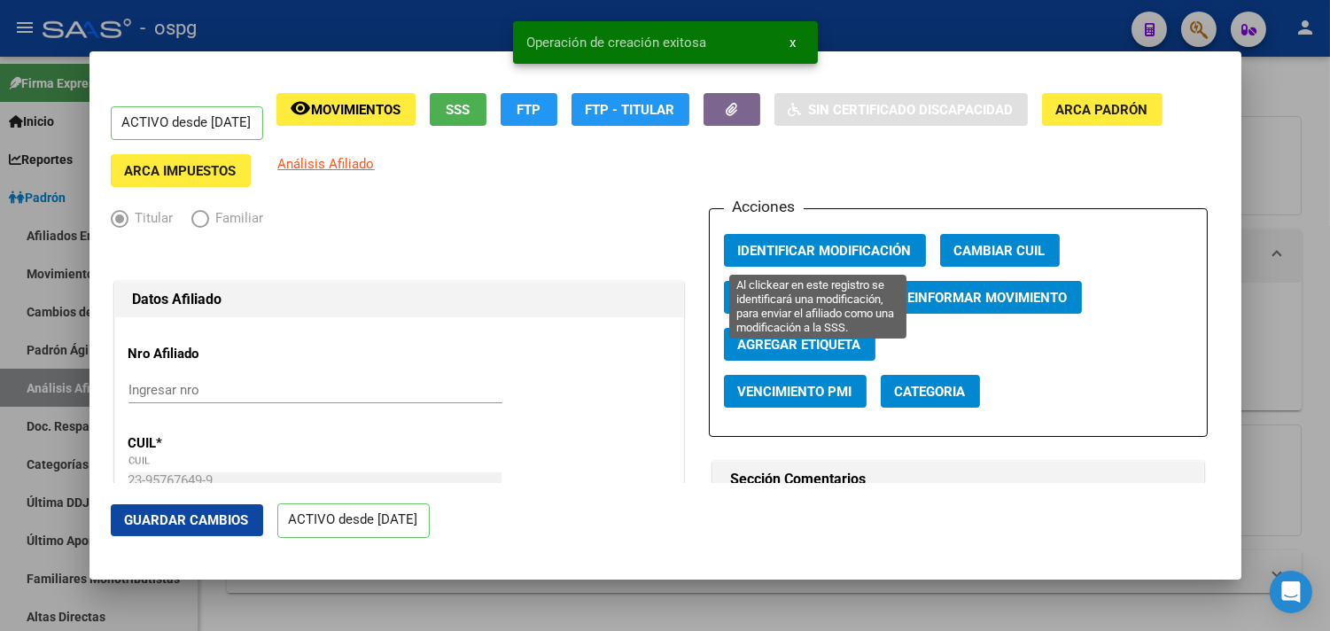
click at [786, 243] on span "Identificar Modificación" at bounding box center [825, 251] width 174 height 16
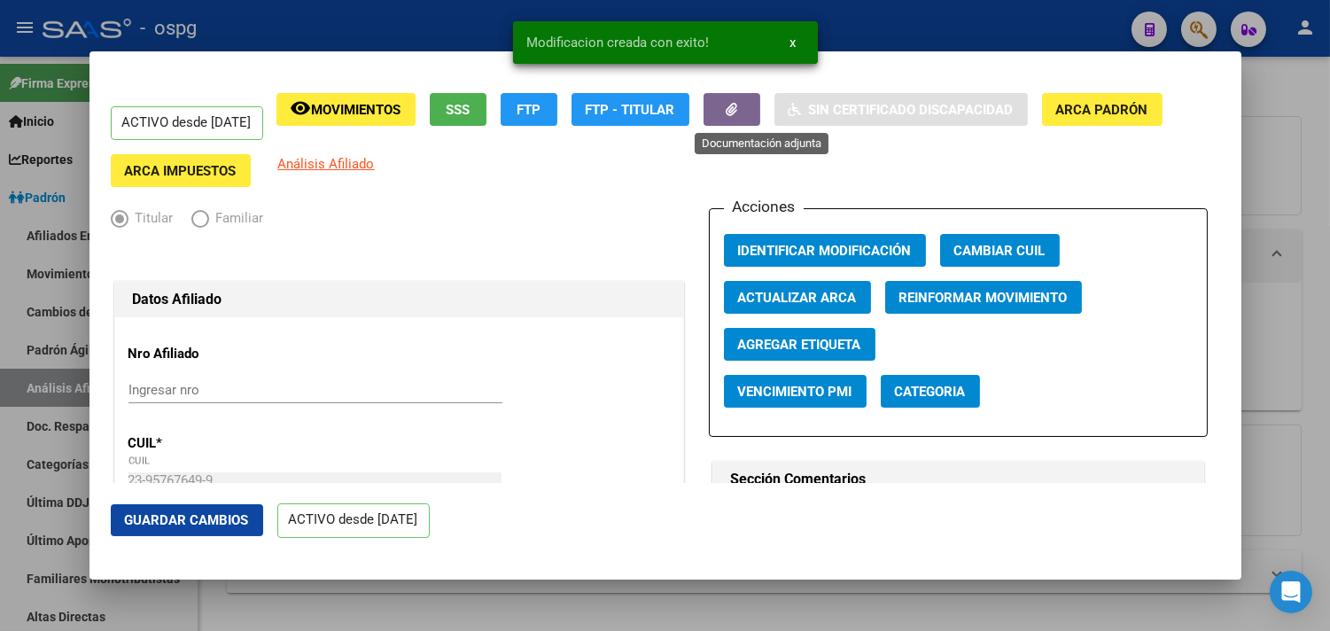
click at [742, 101] on button "button" at bounding box center [731, 109] width 57 height 33
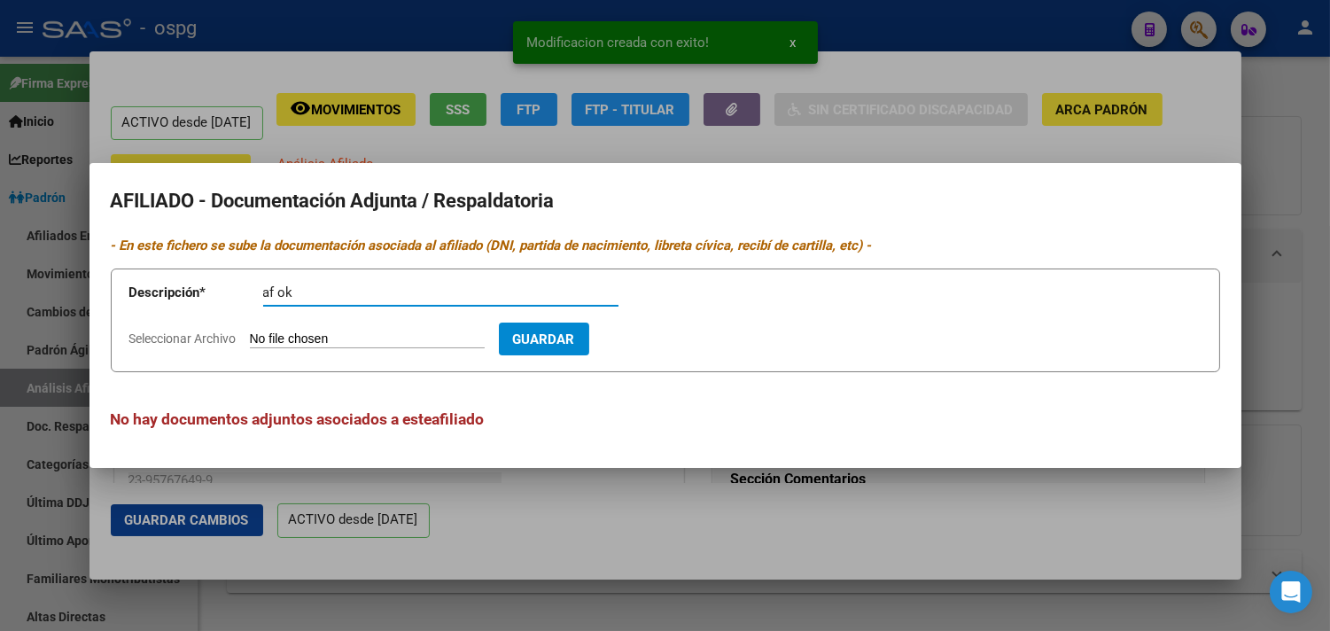
type input "af ok"
click at [252, 338] on input "Seleccionar Archivo" at bounding box center [367, 339] width 235 height 17
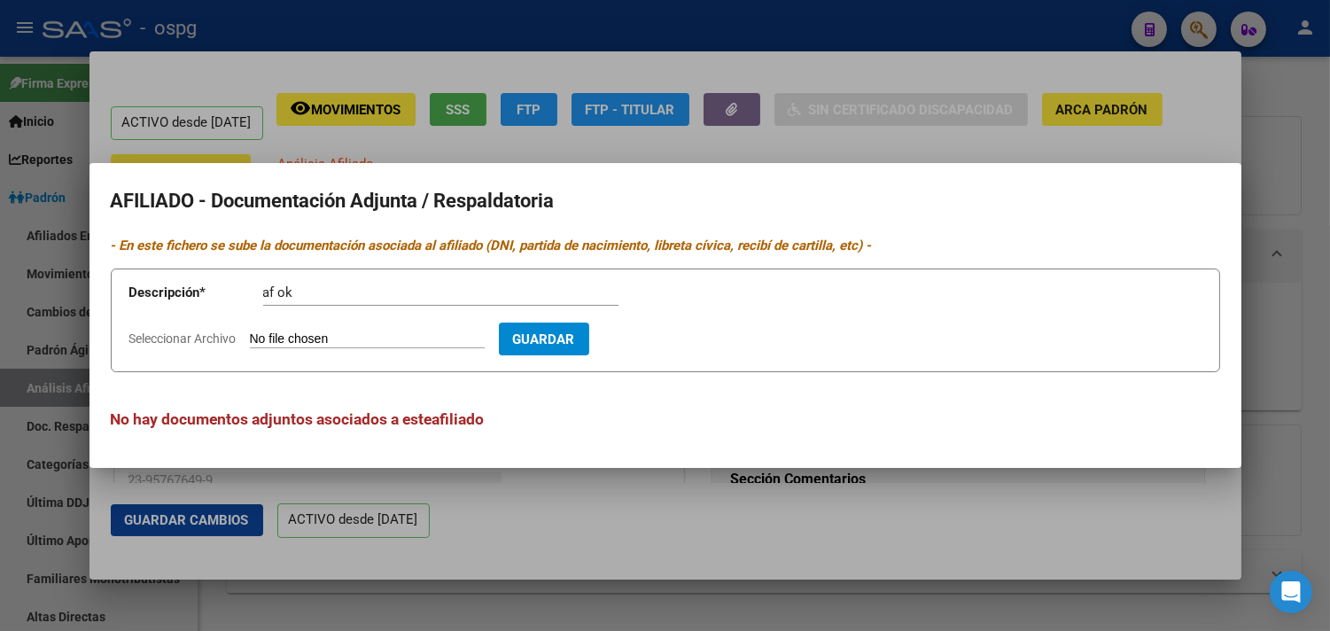
type input "C:\fakepath\[PERSON_NAME] [PERSON_NAME] DEL [PERSON_NAME]-DDJJ BENEFICIARIO.pdf"
click at [678, 346] on span "Guardar" at bounding box center [647, 339] width 62 height 16
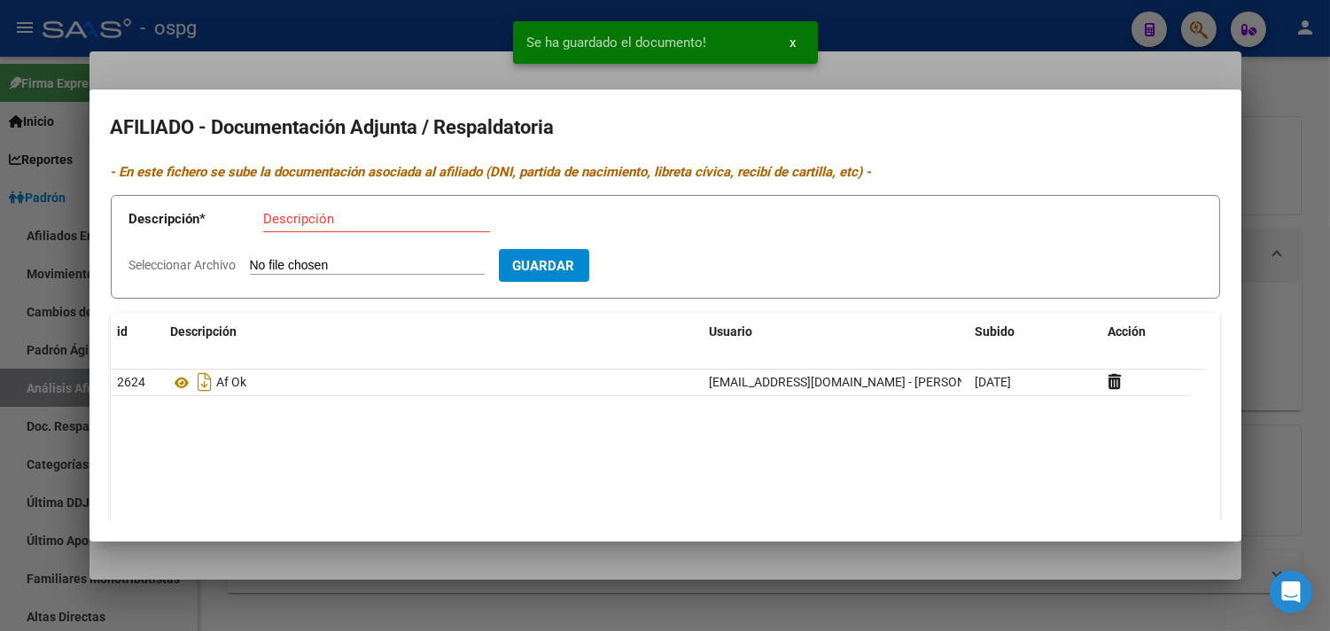
click at [282, 226] on input "Descripción" at bounding box center [376, 219] width 227 height 16
type input "alta"
click at [299, 268] on input "Seleccionar Archivo" at bounding box center [367, 266] width 235 height 17
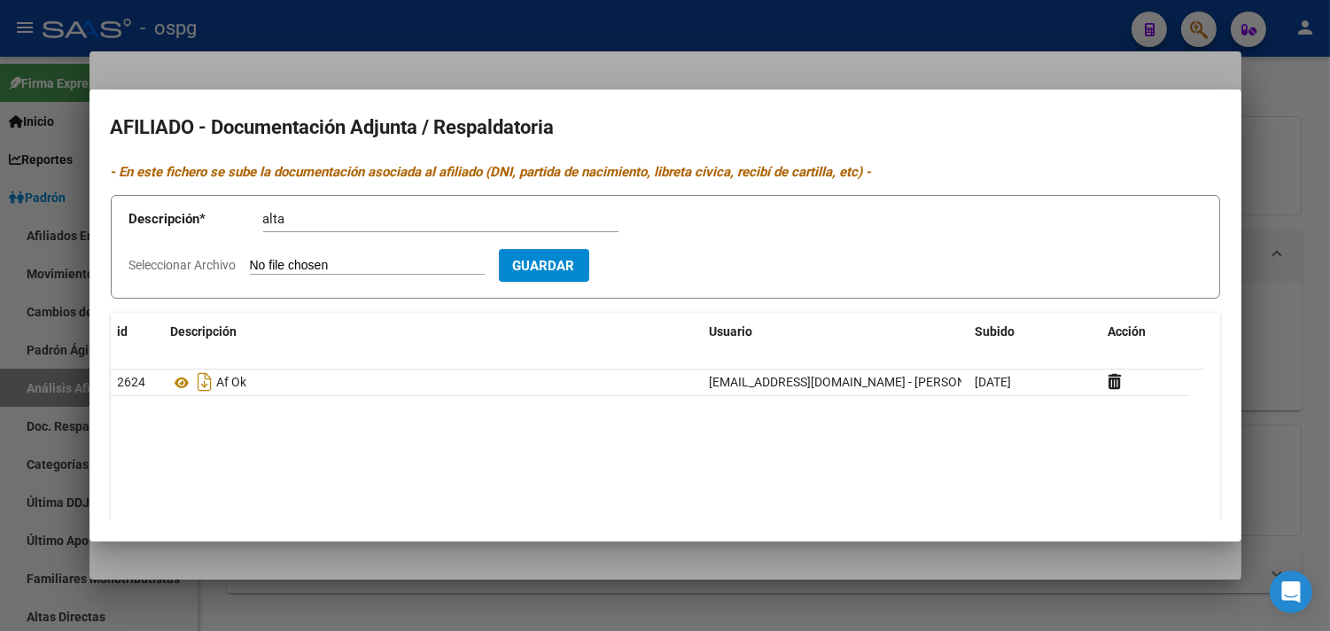
type input "C:\fakepath\[PERSON_NAME] [PERSON_NAME] DEL [PERSON_NAME] TEMPRANA Acuse_202508…"
drag, startPoint x: 684, startPoint y: 268, endPoint x: 640, endPoint y: 268, distance: 44.3
click at [678, 267] on span "Guardar" at bounding box center [647, 266] width 62 height 16
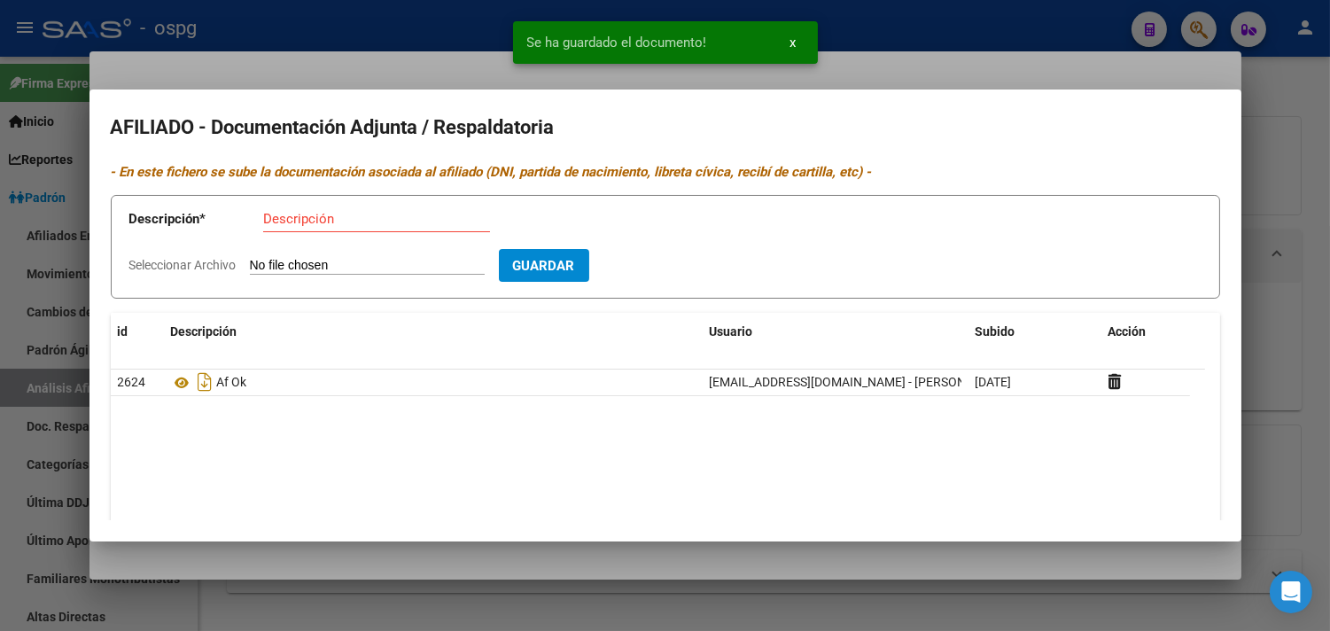
click at [277, 219] on input "Descripción" at bounding box center [376, 219] width 227 height 16
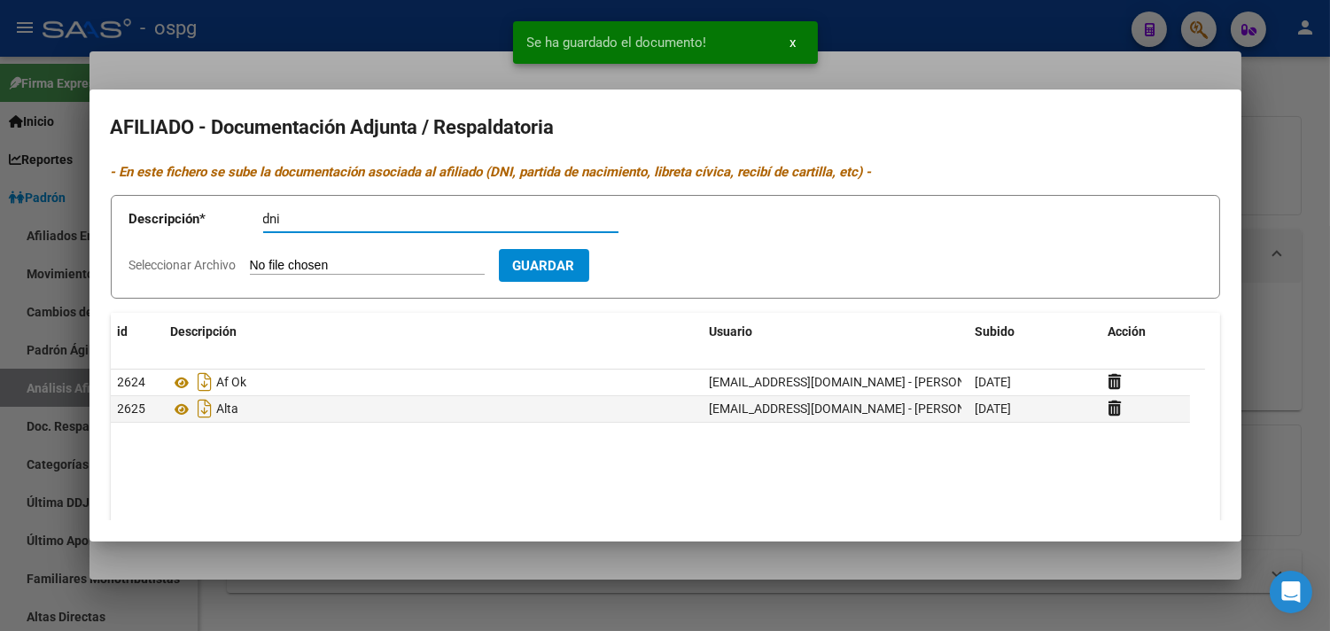
type input "dni"
click at [307, 262] on input "Seleccionar Archivo" at bounding box center [367, 266] width 235 height 17
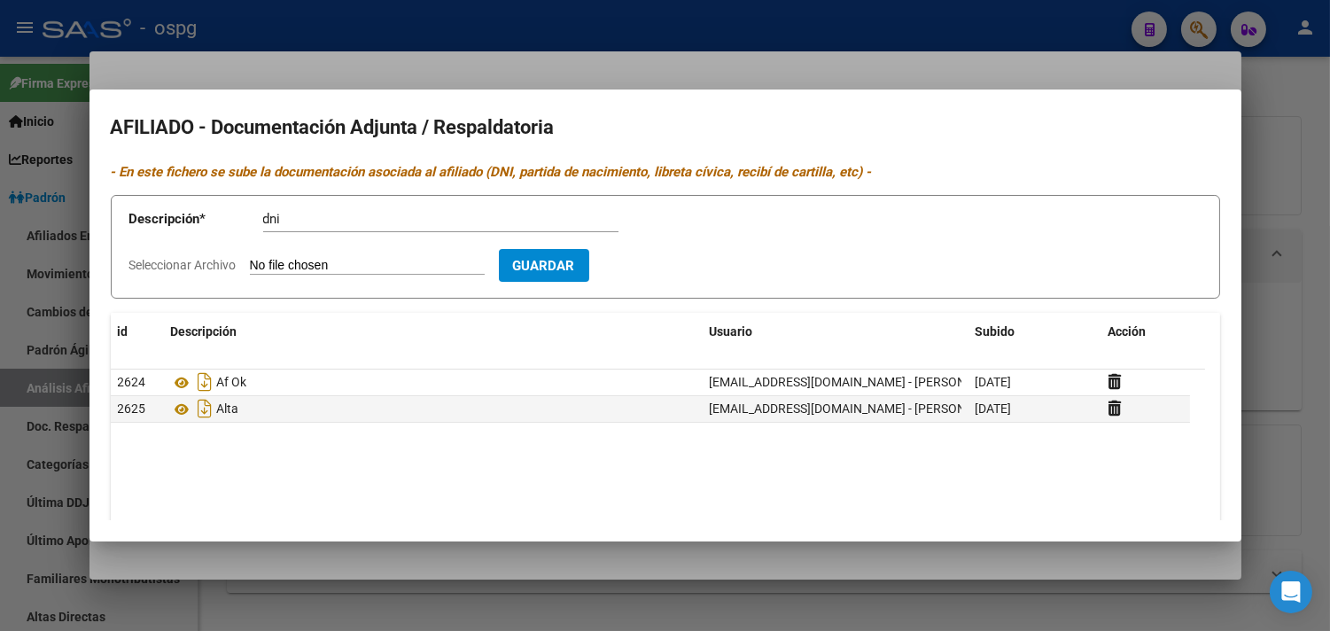
type input "C:\fakepath\VAN DER DIJS [PERSON_NAME]-DNI.pdf"
drag, startPoint x: 671, startPoint y: 264, endPoint x: 616, endPoint y: 260, distance: 55.0
click at [670, 262] on span "Guardar" at bounding box center [647, 266] width 62 height 16
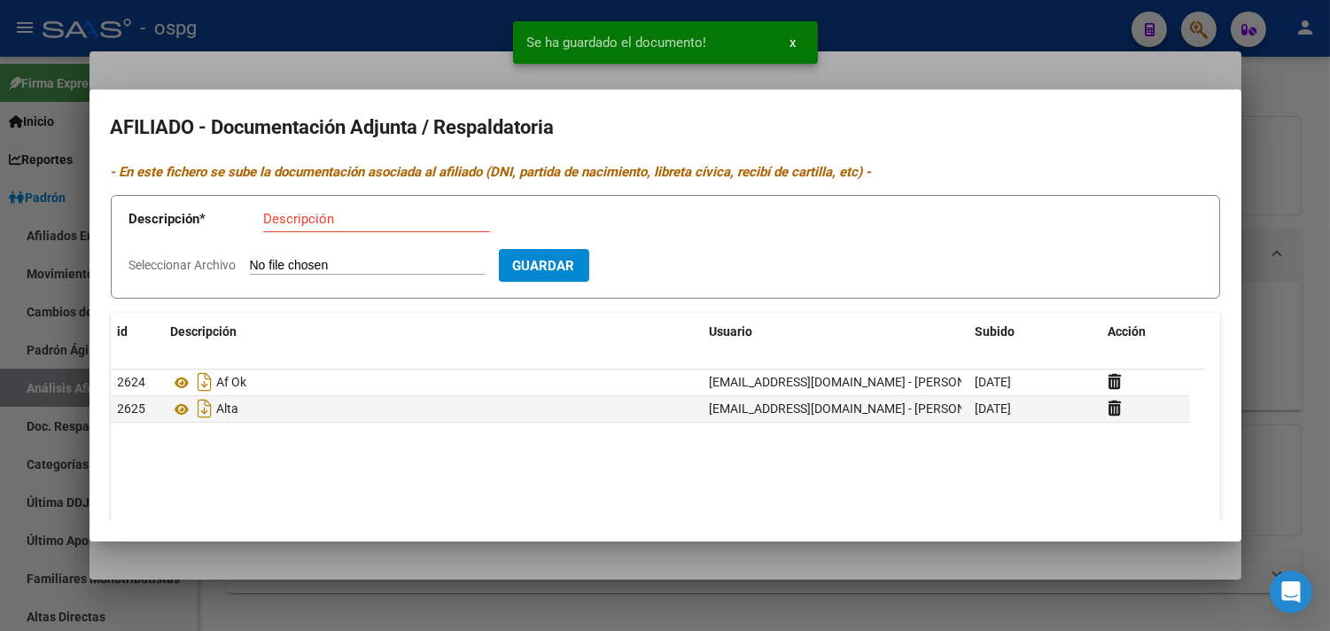
click at [268, 222] on input "Descripción" at bounding box center [376, 219] width 227 height 16
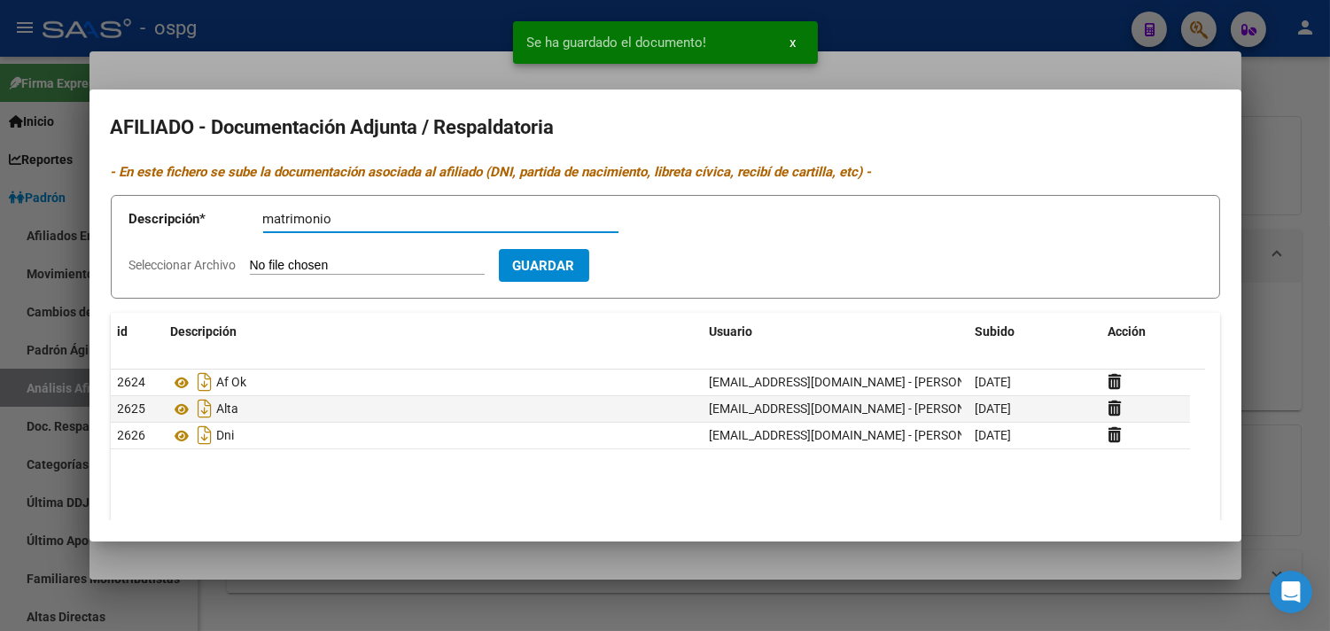
type input "matrimonio"
click at [308, 261] on input "Seleccionar Archivo" at bounding box center [367, 266] width 235 height 17
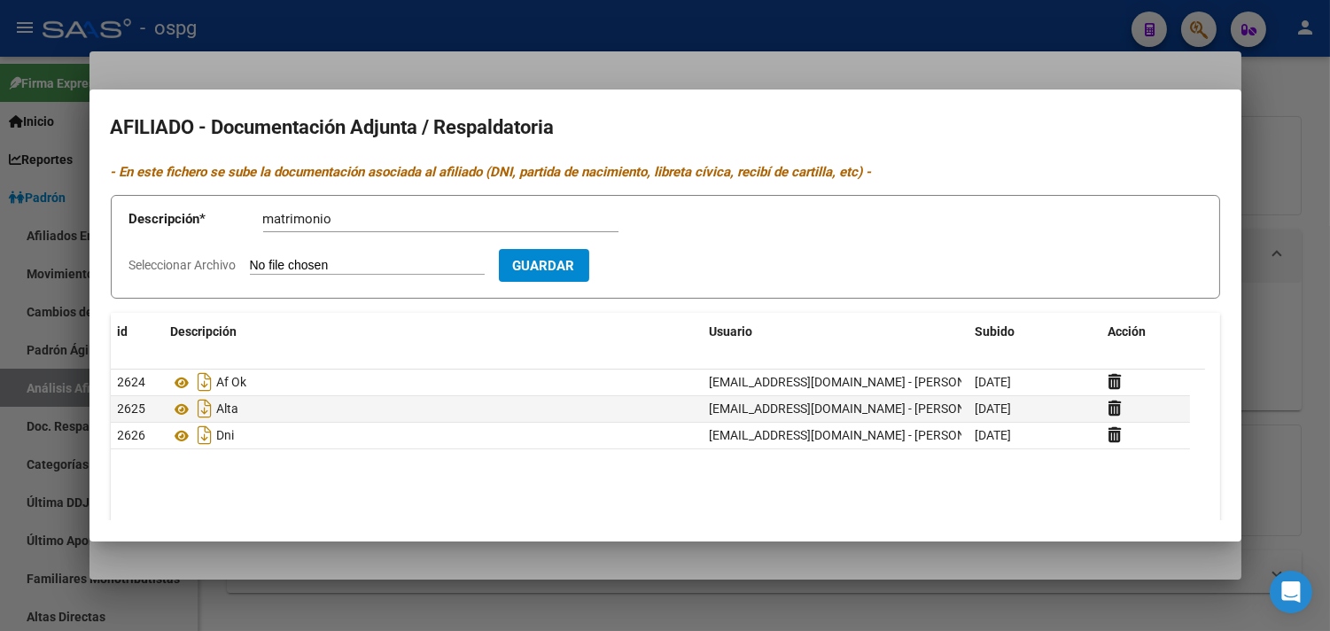
type input "C:\fakepath\[PERSON_NAME] [PERSON_NAME] DEL [PERSON_NAME]-DNI.pdf"
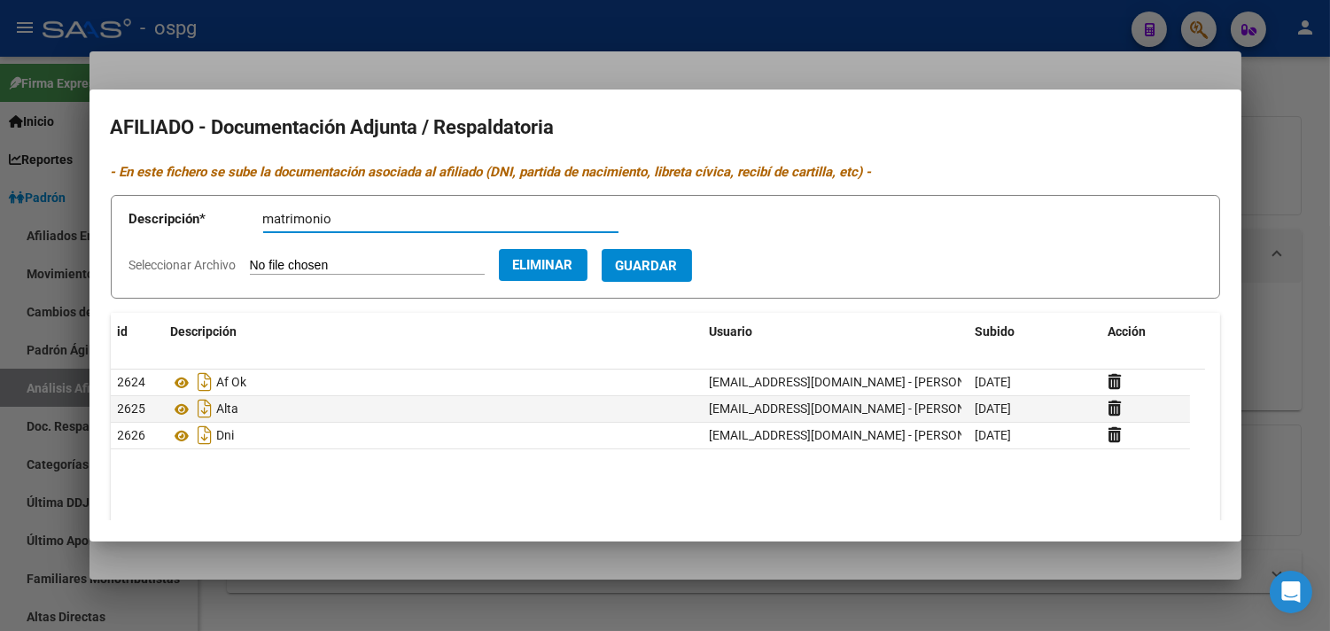
drag, startPoint x: 312, startPoint y: 219, endPoint x: 214, endPoint y: 224, distance: 98.5
click at [214, 223] on app-form-text-field "Descripción * matrimonio Descripción" at bounding box center [386, 222] width 515 height 53
type input "dni"
click at [665, 260] on span "Guardar" at bounding box center [647, 266] width 62 height 16
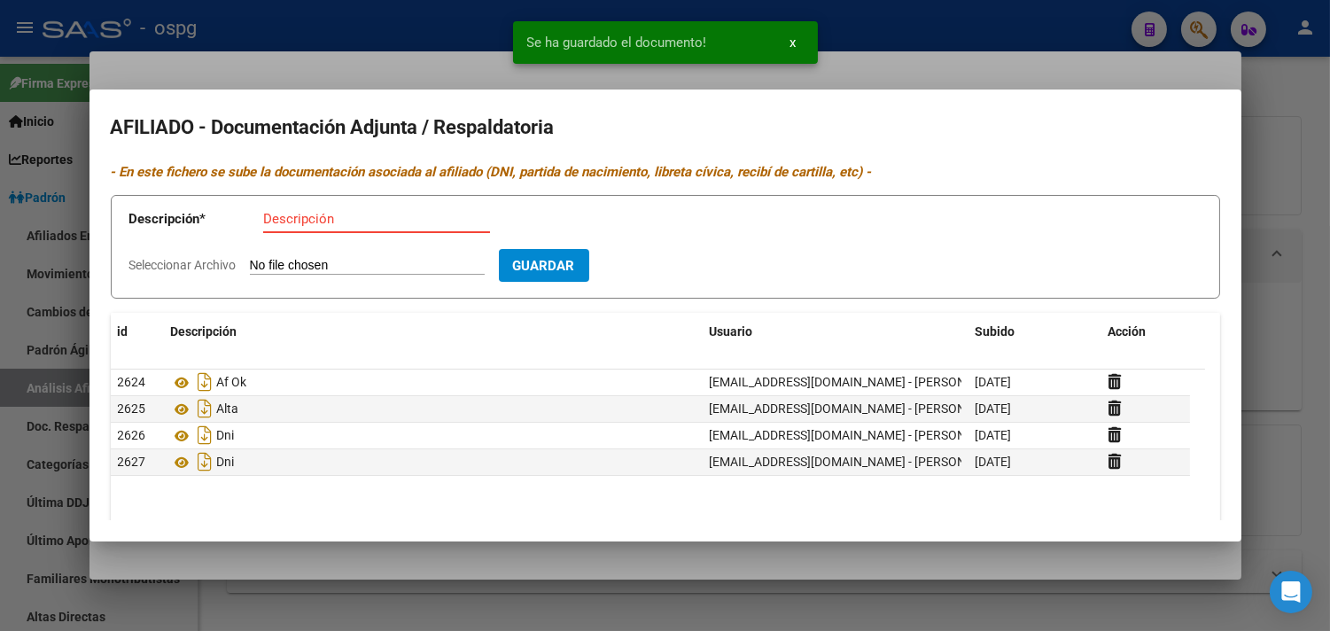
drag, startPoint x: 271, startPoint y: 215, endPoint x: 289, endPoint y: 219, distance: 18.1
click at [277, 217] on input "Descripción" at bounding box center [376, 219] width 227 height 16
type input "matrimonio"
click at [294, 264] on input "Seleccionar Archivo" at bounding box center [367, 266] width 235 height 17
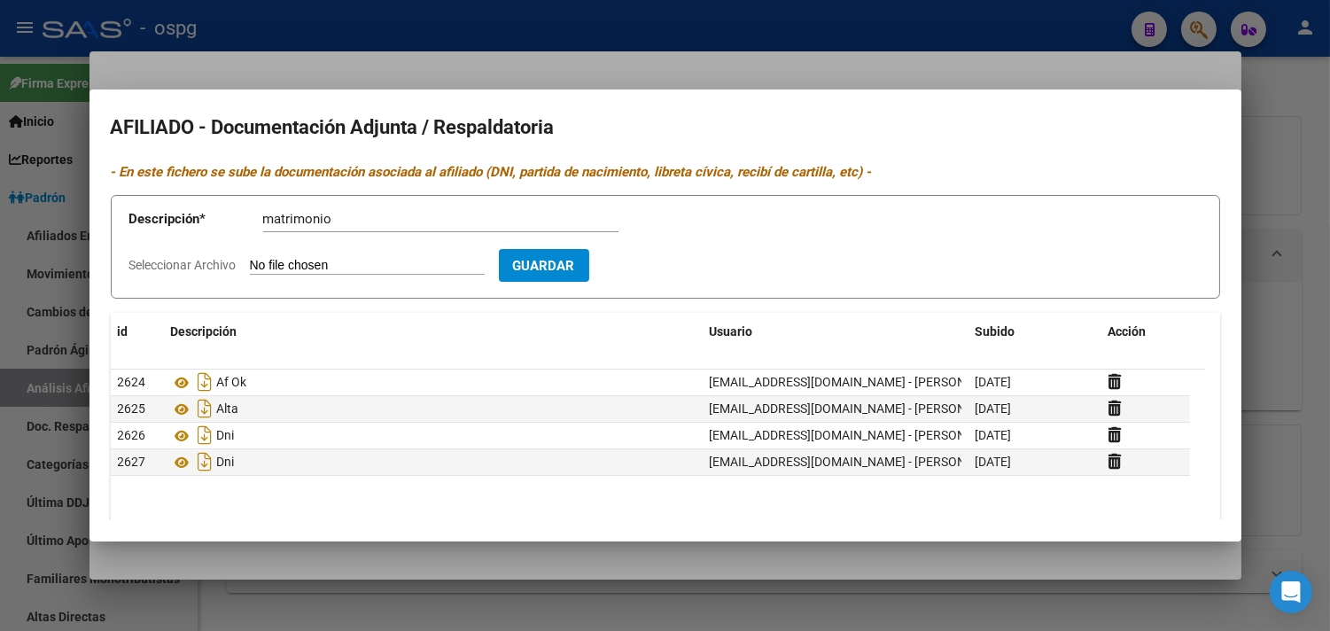
type input "C:\fakepath\[PERSON_NAME] DE MATRIMONIO-[PERSON_NAME] & [PERSON_NAME].pdf"
click at [671, 268] on span "Guardar" at bounding box center [647, 266] width 62 height 16
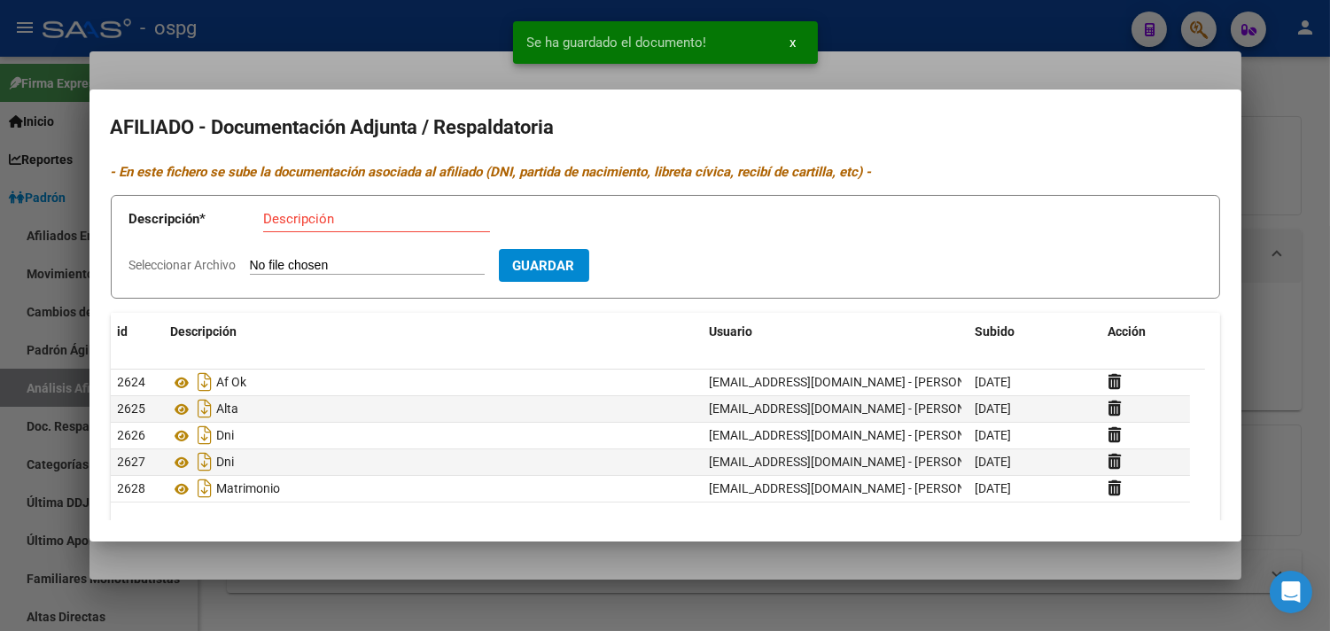
click at [264, 214] on input "Descripción" at bounding box center [376, 219] width 227 height 16
type input "cert"
click at [361, 267] on input "Seleccionar Archivo" at bounding box center [367, 266] width 235 height 17
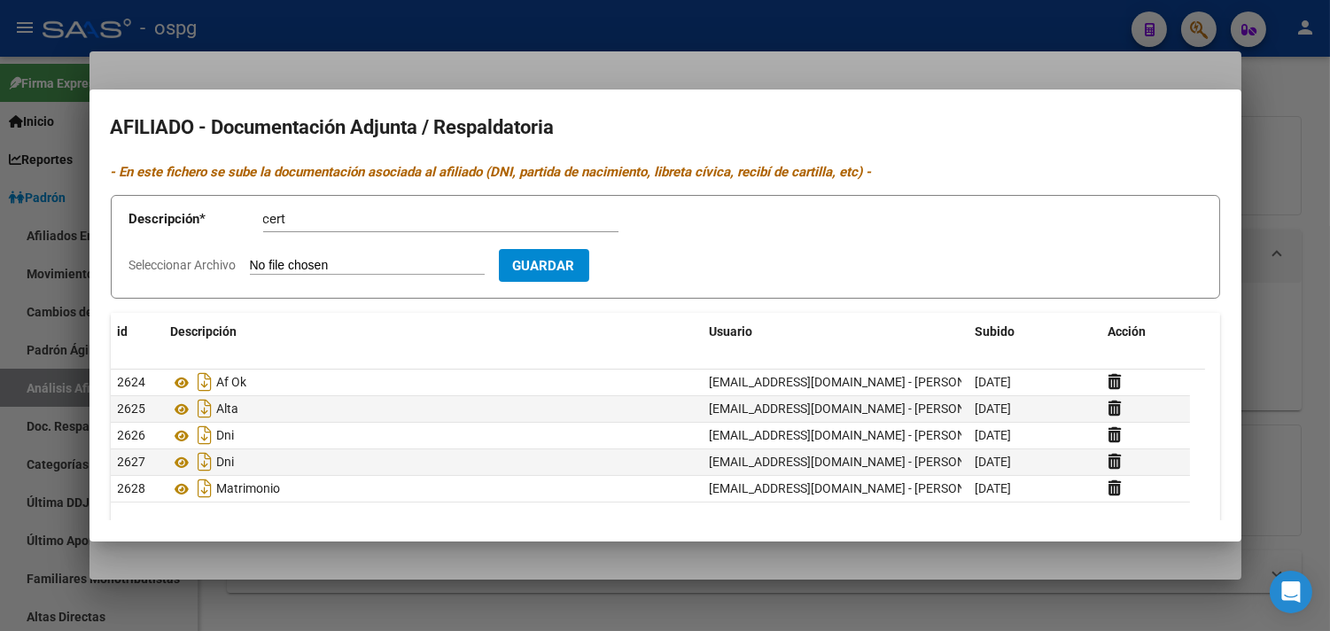
type input "C:\fakepath\VAN DER DIJS [PERSON_NAME]-Certificacion Negativa20250908.pdf"
drag, startPoint x: 299, startPoint y: 224, endPoint x: 245, endPoint y: 224, distance: 54.0
click at [245, 224] on app-form-text-field "Descripción * cert Descripción" at bounding box center [386, 222] width 515 height 53
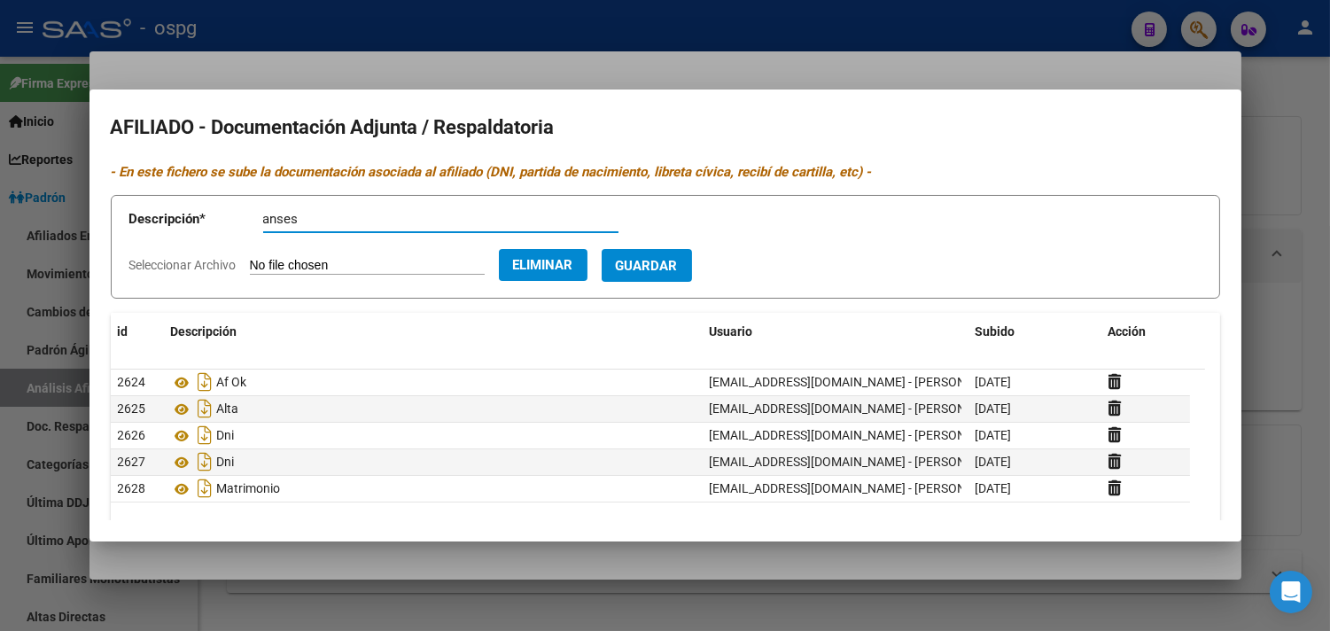
type input "anses"
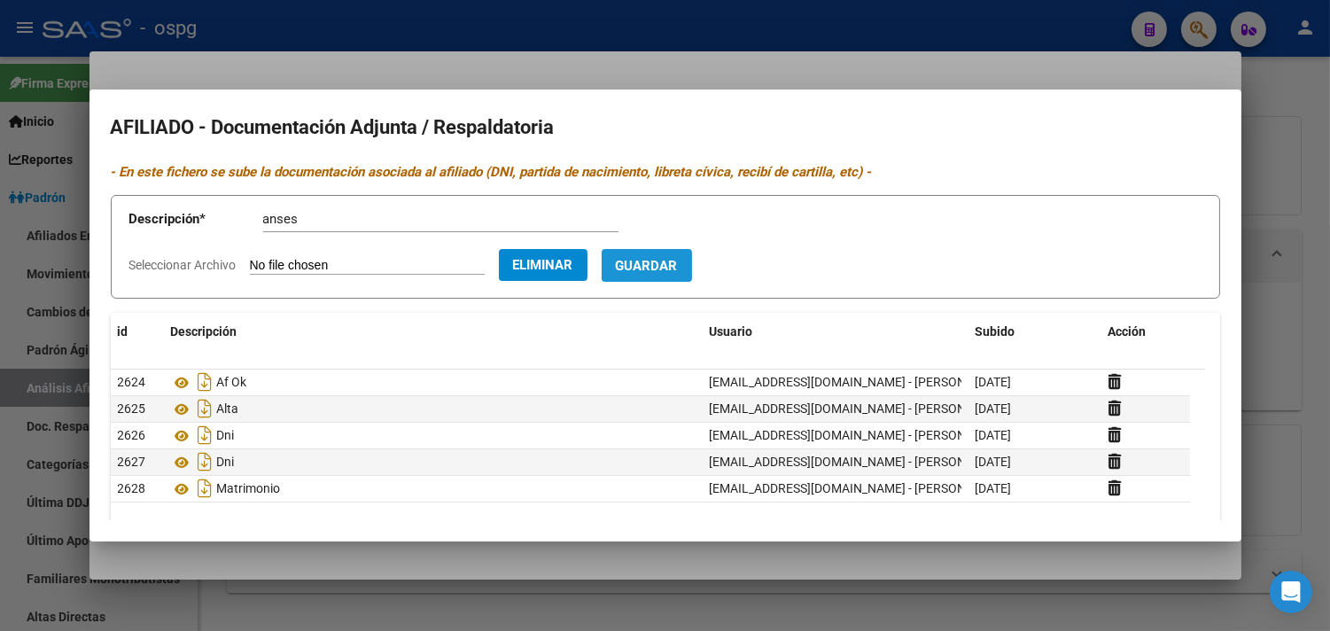
click at [691, 253] on button "Guardar" at bounding box center [647, 265] width 90 height 33
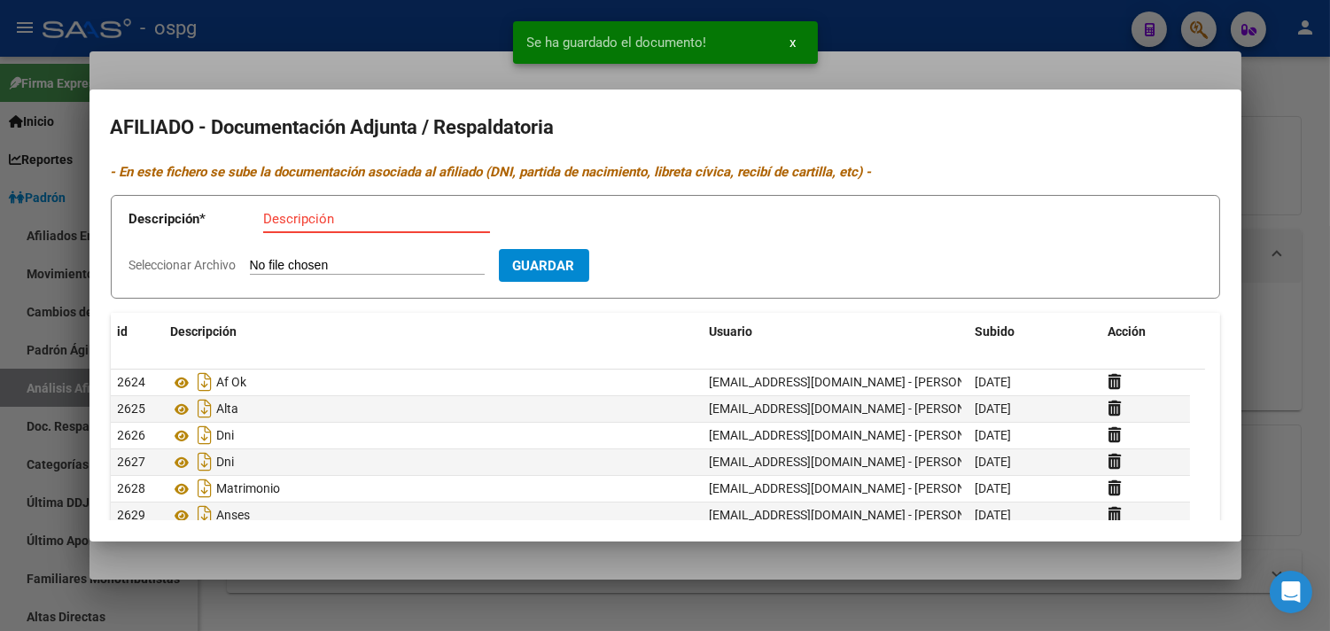
click at [314, 213] on input "Descripción" at bounding box center [376, 219] width 227 height 16
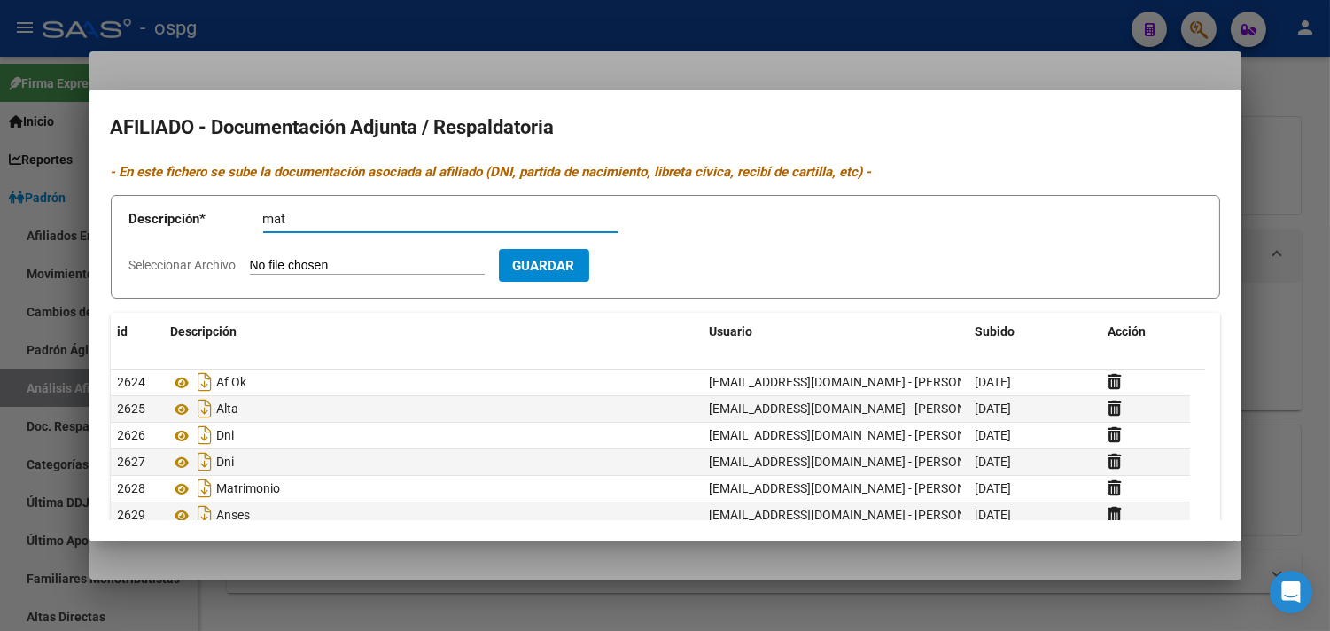
type input "mat"
click at [295, 263] on input "Seleccionar Archivo" at bounding box center [367, 266] width 235 height 17
type input "C:\fakepath\[PERSON_NAME] [PERSON_NAME] DEL [PERSON_NAME]-RECIBO DE SUELDO 08-2…"
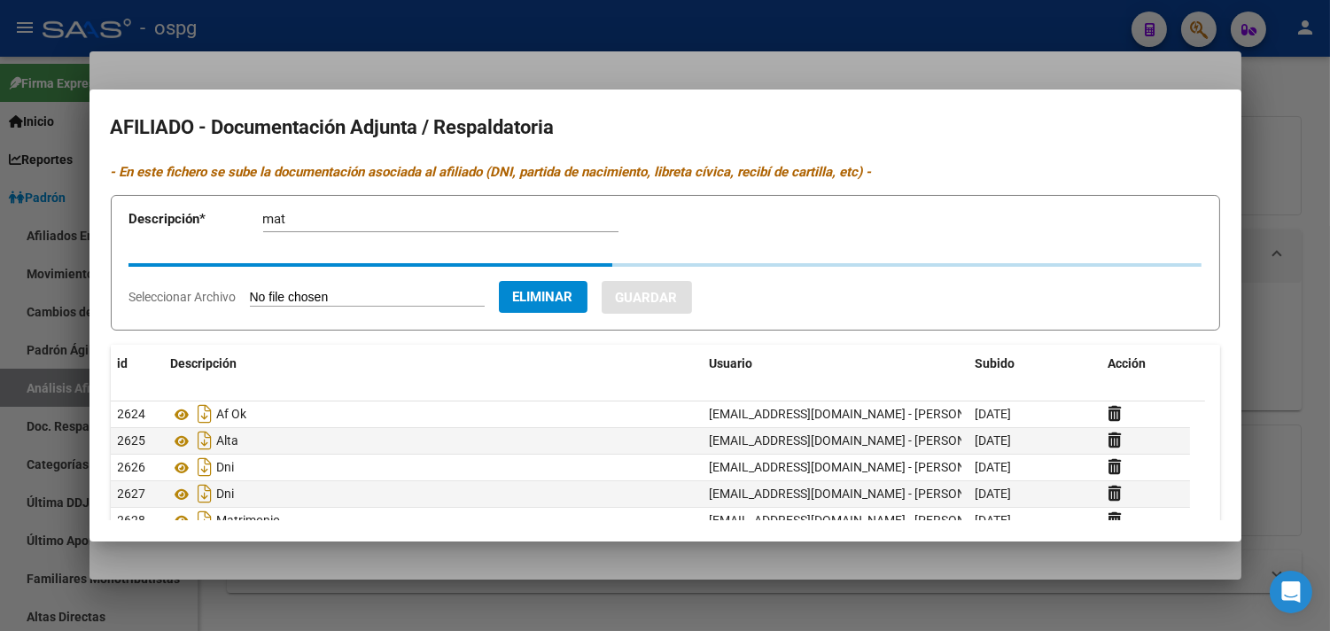
drag, startPoint x: 294, startPoint y: 219, endPoint x: 228, endPoint y: 214, distance: 66.7
click at [228, 214] on app-form-text-field "Descripción * mat Descripción" at bounding box center [386, 222] width 515 height 53
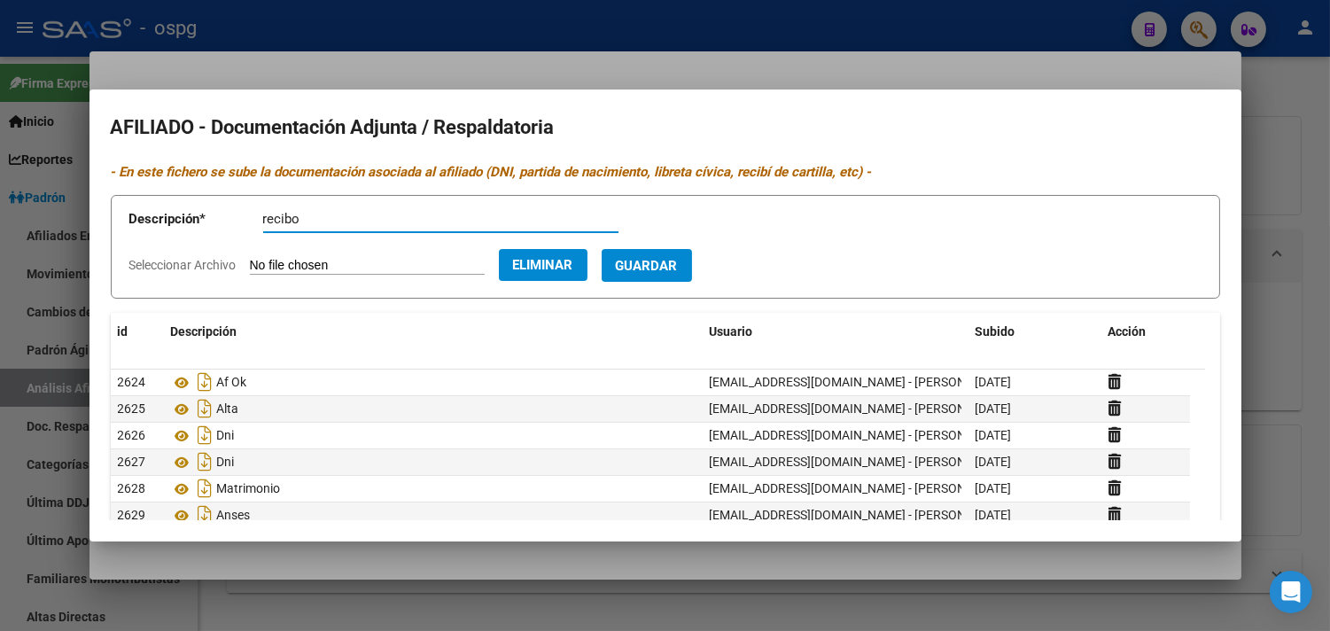
type input "recibo"
click at [678, 272] on span "Guardar" at bounding box center [647, 266] width 62 height 16
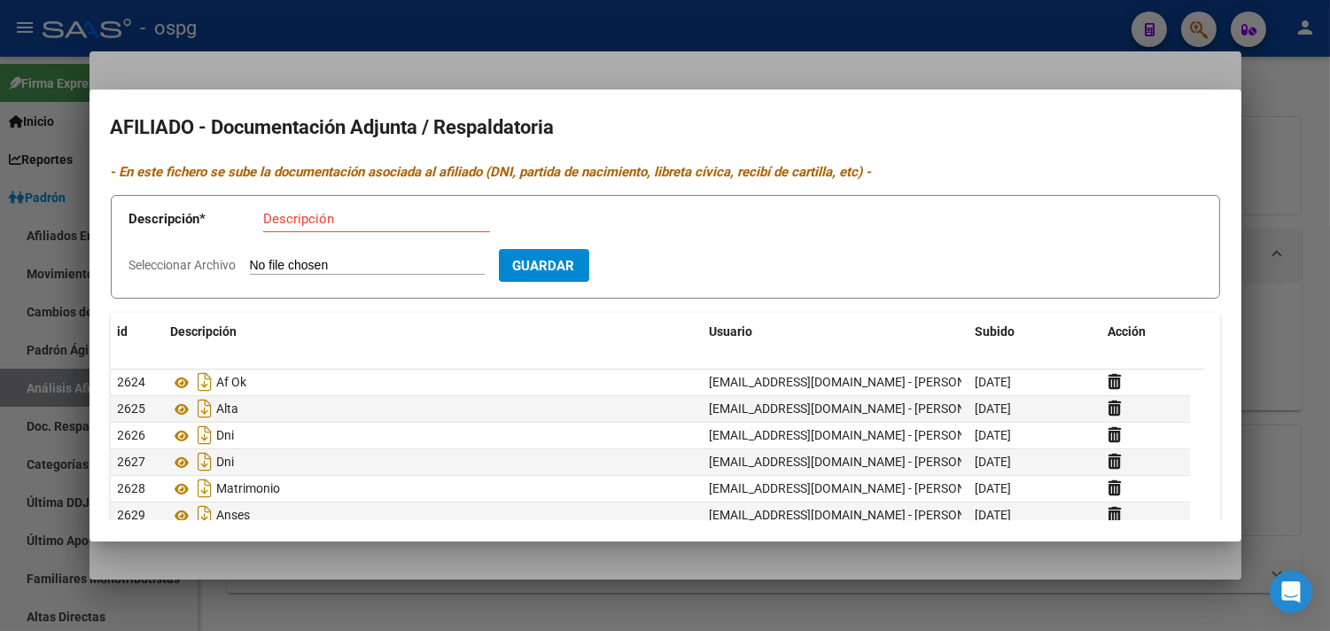
click at [283, 263] on input "Seleccionar Archivo" at bounding box center [367, 266] width 235 height 17
type input "C:\fakepath\[PERSON_NAME] [PERSON_NAME]-CERTIFICADO DE NACIMIENTO.pdf"
click at [678, 270] on span "Guardar" at bounding box center [647, 266] width 62 height 16
click at [339, 226] on input "Descripción" at bounding box center [376, 219] width 227 height 16
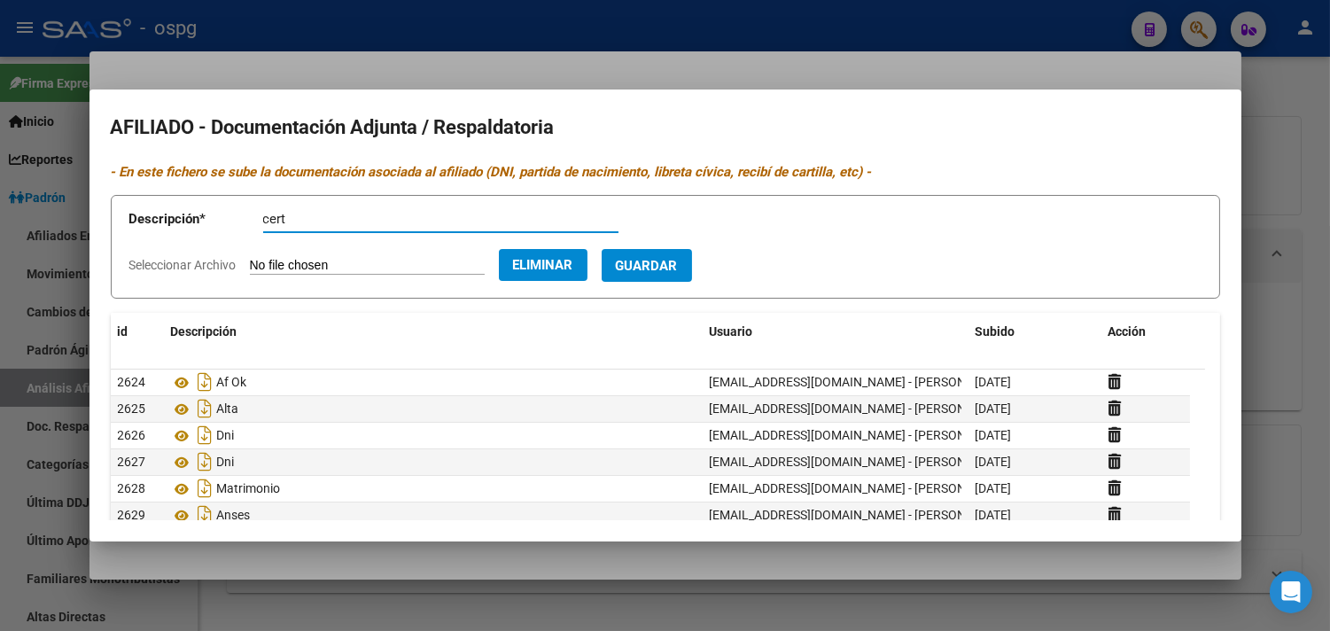
type input "cert"
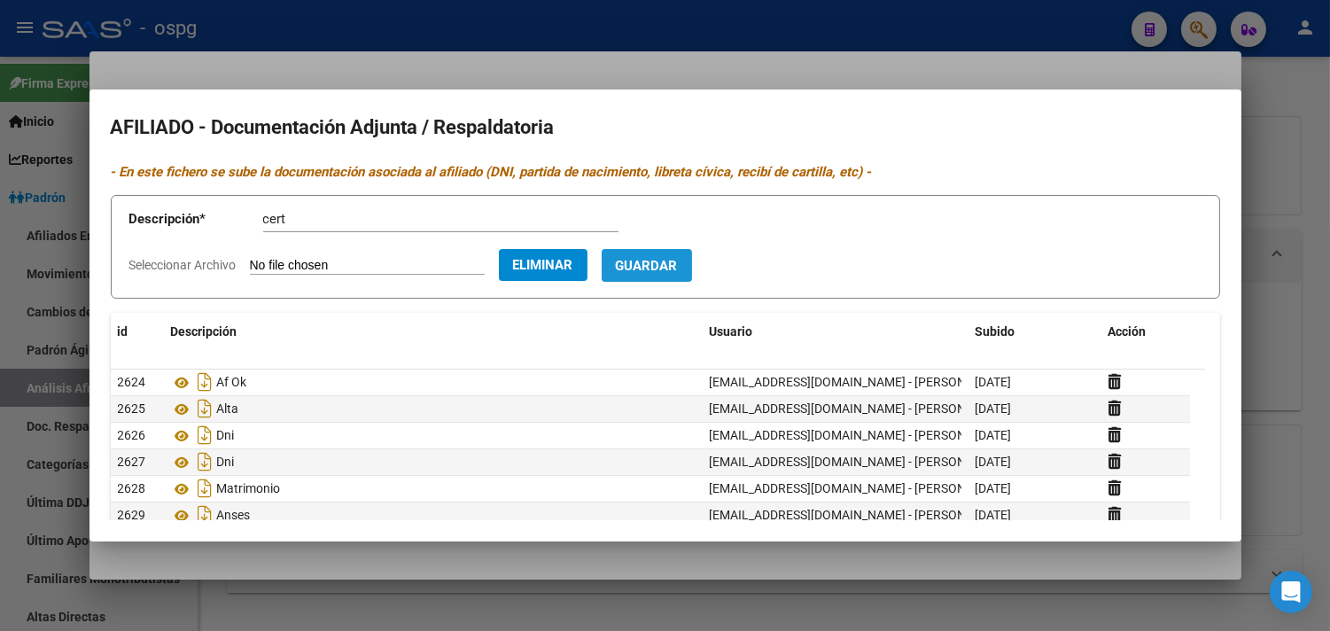
click at [678, 268] on span "Guardar" at bounding box center [647, 266] width 62 height 16
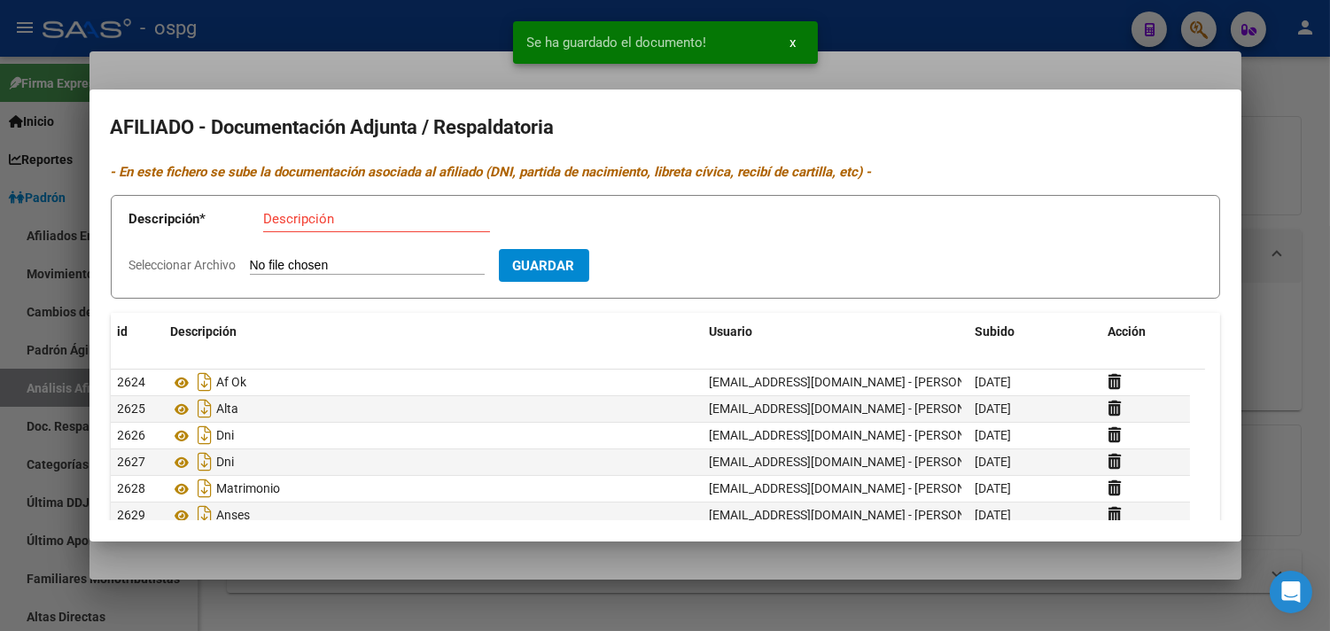
click at [312, 228] on div "Descripción" at bounding box center [376, 219] width 227 height 27
click at [314, 217] on input "Descripción" at bounding box center [376, 219] width 227 height 16
type input "cert"
click at [299, 266] on input "Seleccionar Archivo" at bounding box center [367, 266] width 235 height 17
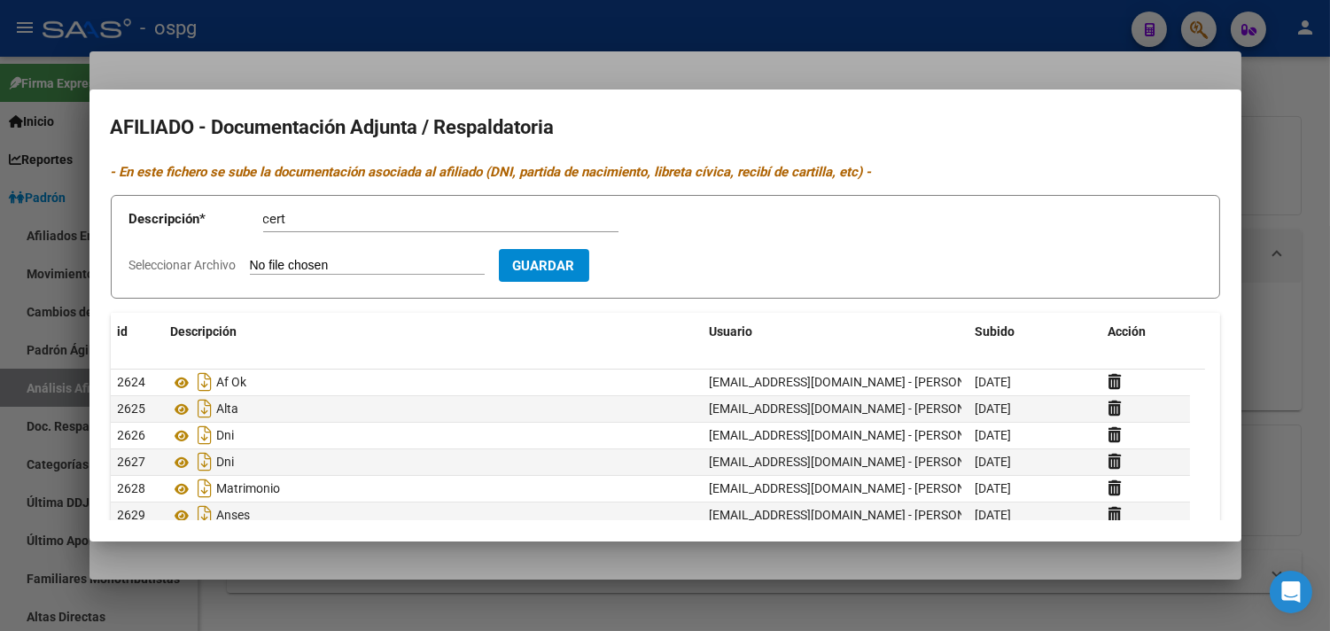
type input "C:\fakepath\[PERSON_NAME]-CERTIFICADO DE NACIMIENTO.pdf"
click at [678, 270] on span "Guardar" at bounding box center [647, 266] width 62 height 16
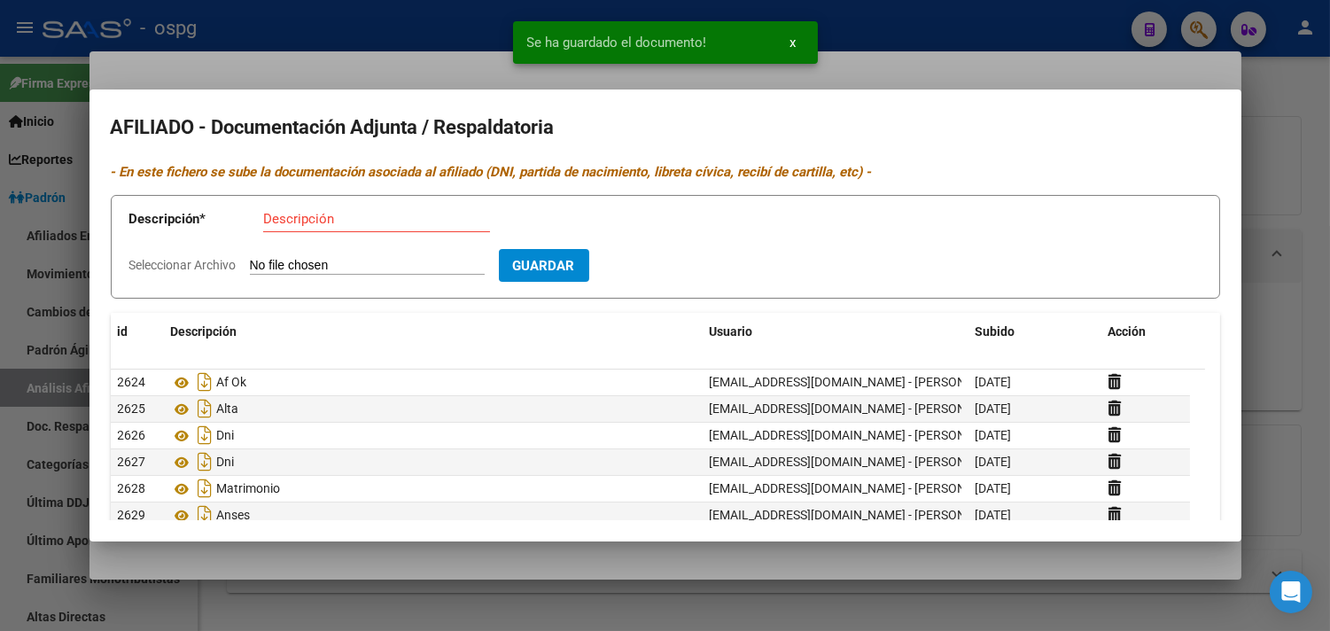
click at [338, 45] on div at bounding box center [665, 315] width 1330 height 631
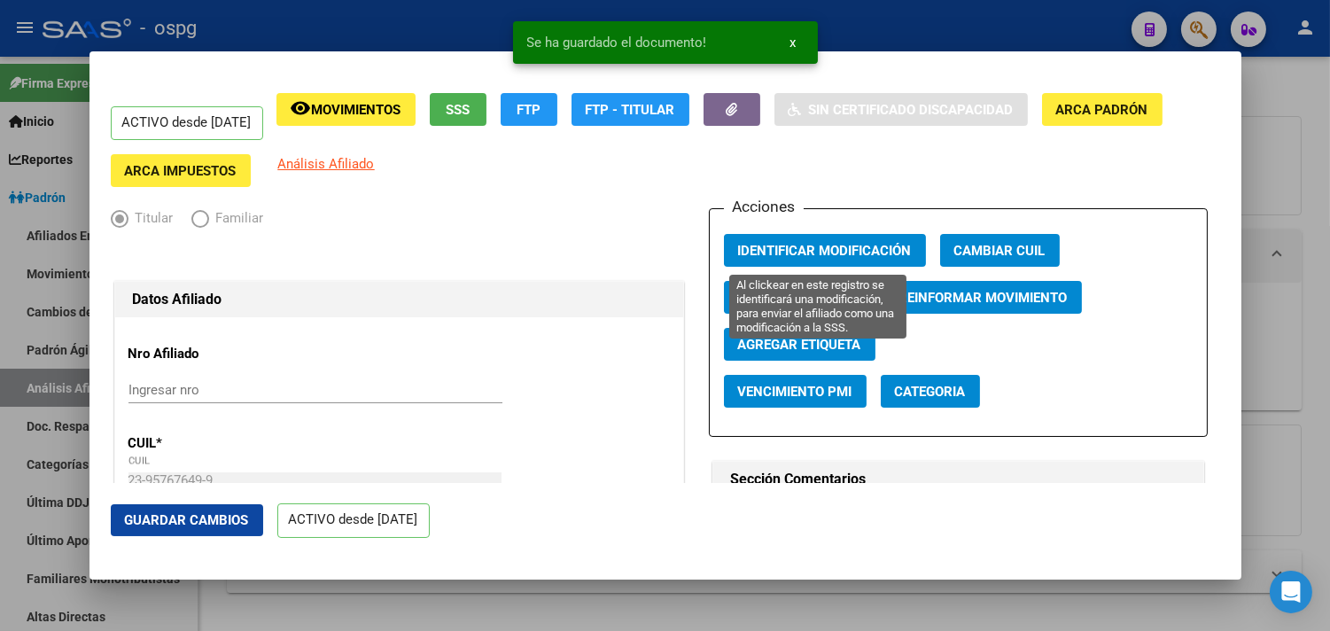
drag, startPoint x: 762, startPoint y: 252, endPoint x: 712, endPoint y: 173, distance: 93.2
click at [763, 252] on span "Identificar Modificación" at bounding box center [825, 251] width 174 height 16
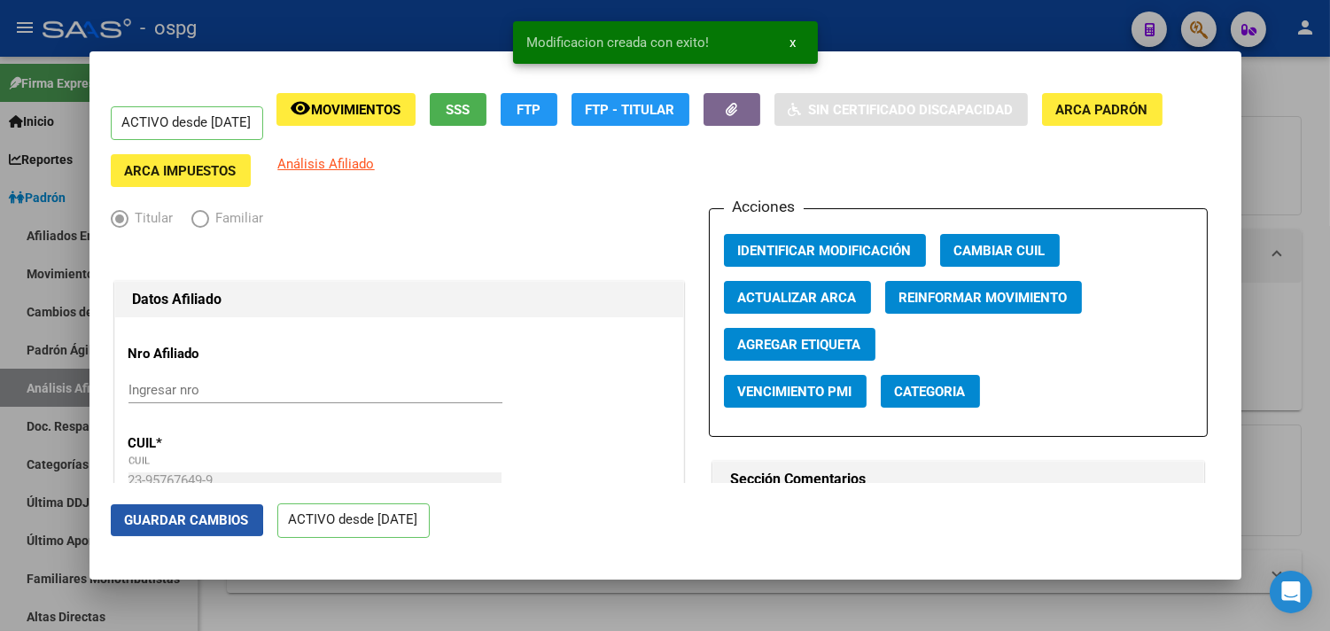
drag, startPoint x: 152, startPoint y: 519, endPoint x: 102, endPoint y: 288, distance: 236.7
click at [147, 514] on span "Guardar Cambios" at bounding box center [187, 520] width 124 height 16
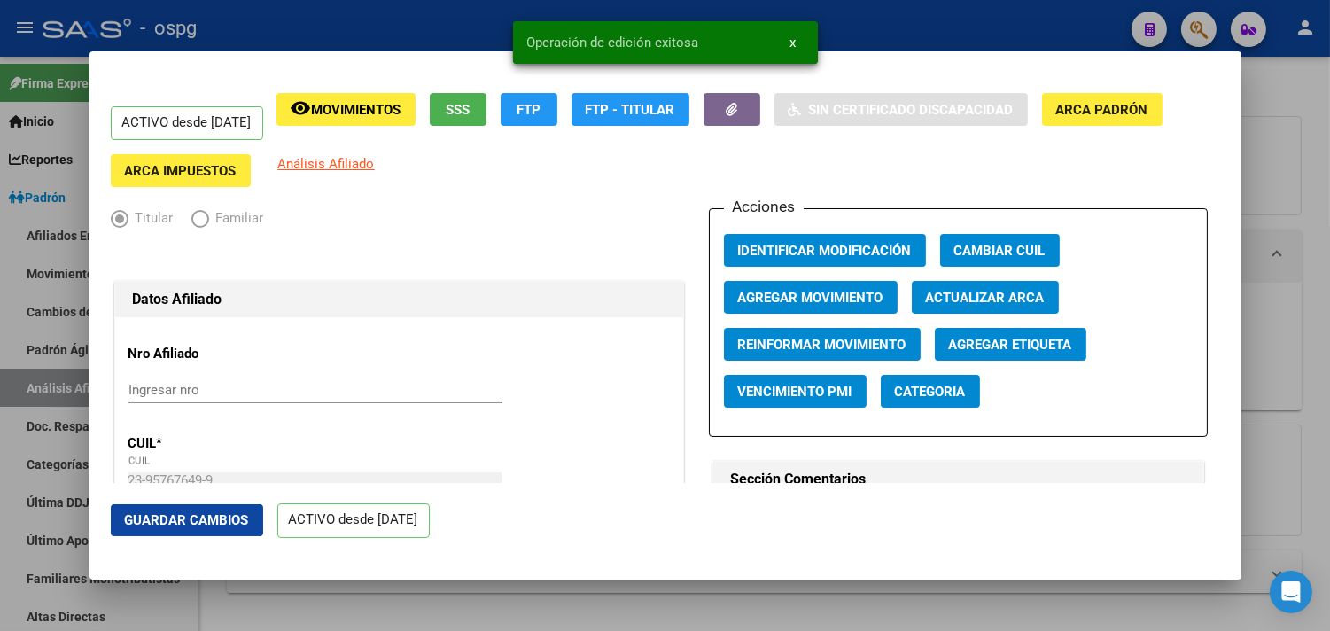
click at [55, 82] on div at bounding box center [665, 315] width 1330 height 631
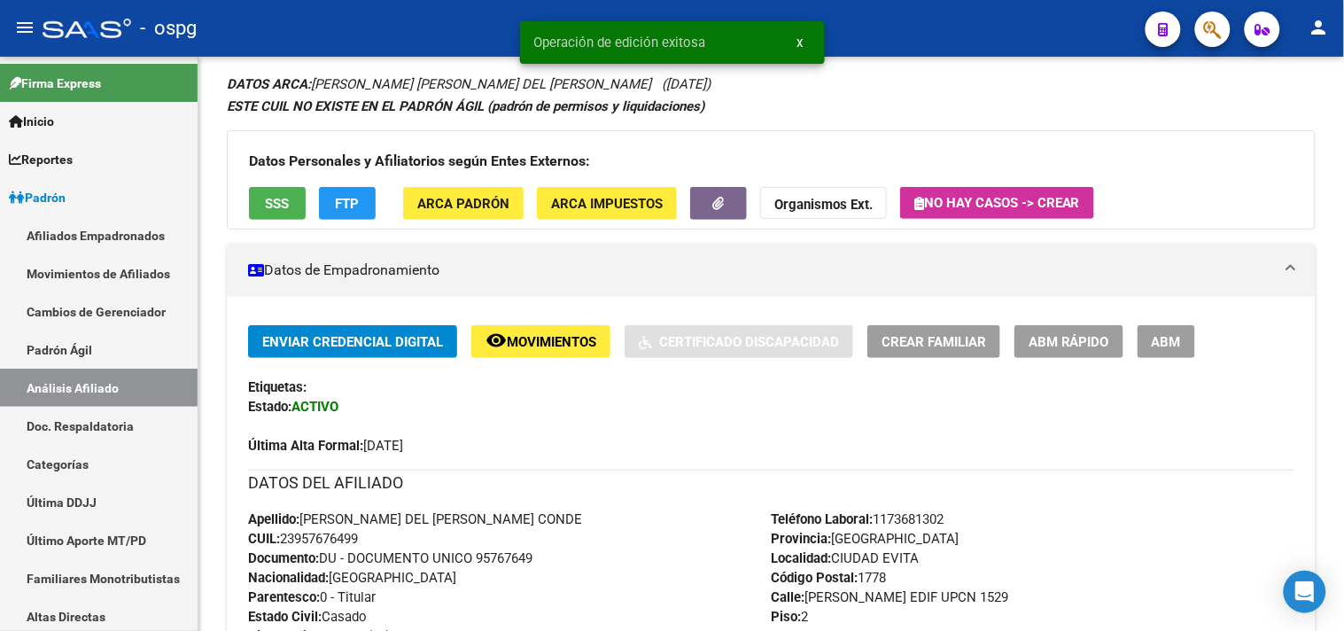
scroll to position [140, 0]
